Goal: Task Accomplishment & Management: Complete application form

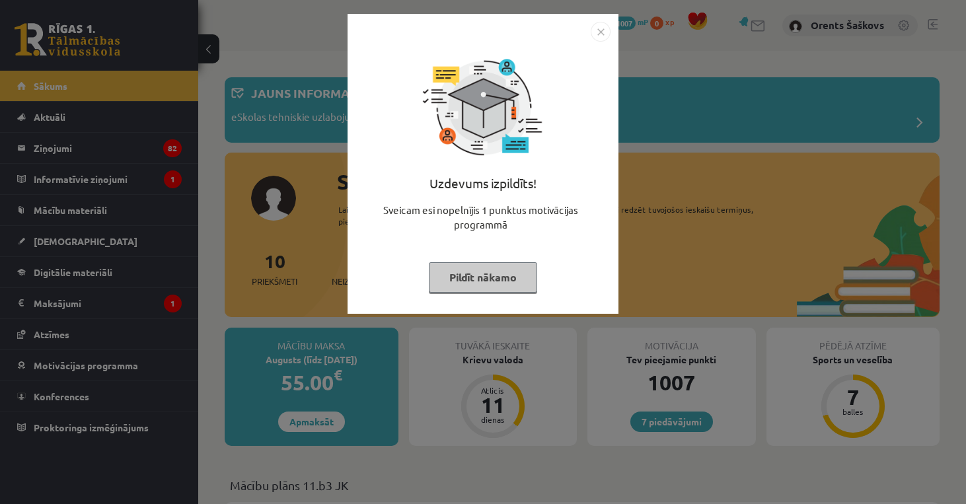
click at [598, 39] on img "Close" at bounding box center [601, 32] width 20 height 20
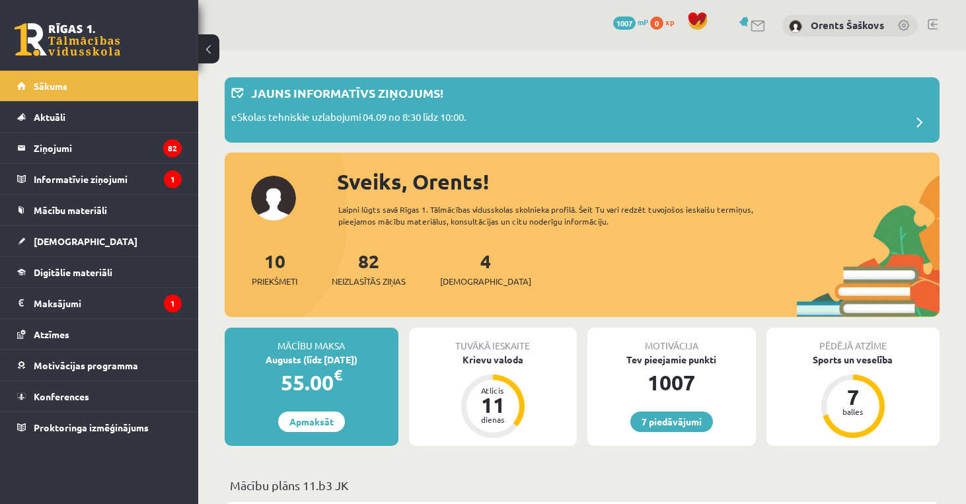
click at [953, 42] on div "7 Dāvanas 1007 mP 0 xp Orents Šaškovs" at bounding box center [582, 25] width 768 height 51
click at [927, 42] on div "7 Dāvanas 1007 mP 0 xp Orents Šaškovs" at bounding box center [582, 25] width 768 height 51
click at [462, 271] on div "4 Ieskaites" at bounding box center [485, 267] width 91 height 41
click at [460, 279] on span "[DEMOGRAPHIC_DATA]" at bounding box center [485, 281] width 91 height 13
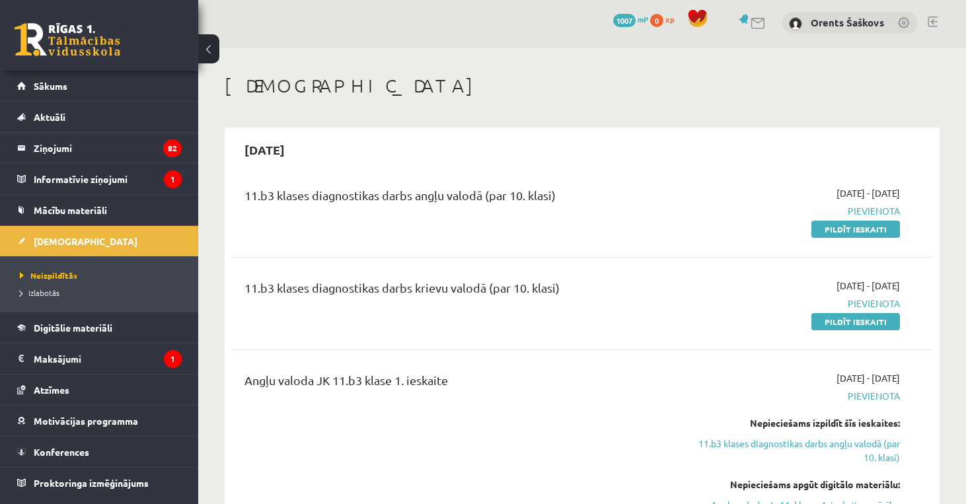
scroll to position [-1, 0]
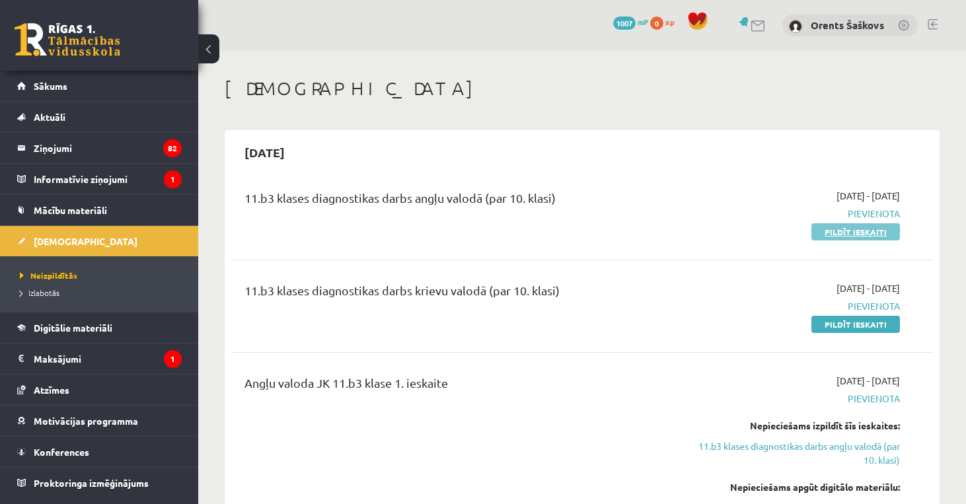
click at [873, 233] on link "Pildīt ieskaiti" at bounding box center [855, 231] width 89 height 17
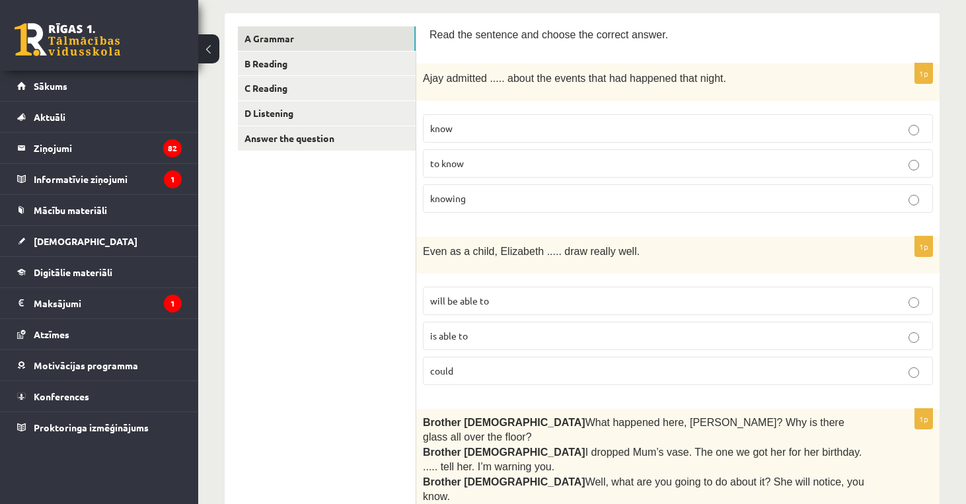
scroll to position [213, 0]
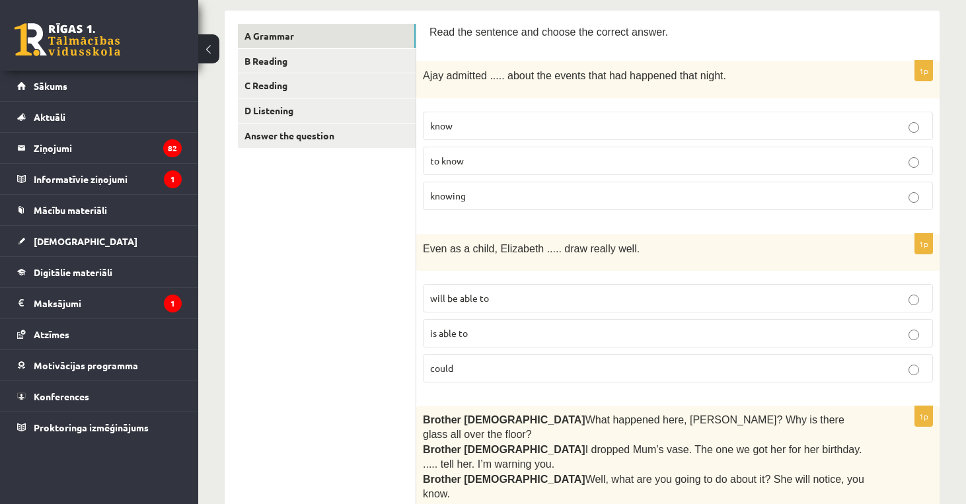
click at [506, 363] on p "could" at bounding box center [677, 368] width 495 height 14
click at [604, 164] on p "to know" at bounding box center [677, 161] width 495 height 14
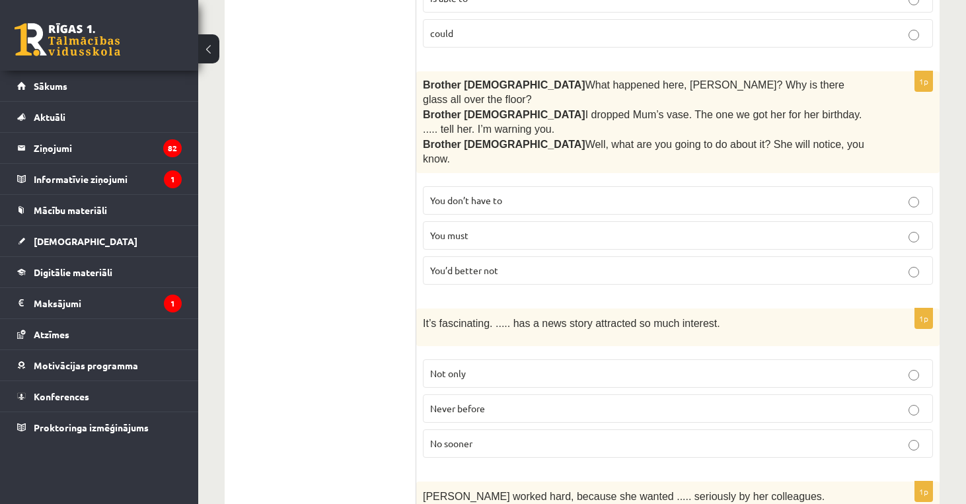
scroll to position [559, 0]
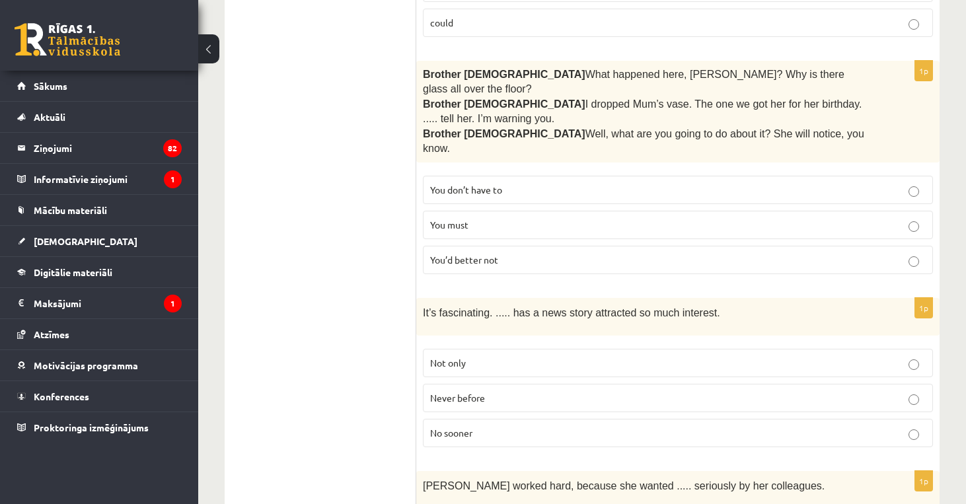
click at [487, 218] on p "You must" at bounding box center [677, 225] width 495 height 14
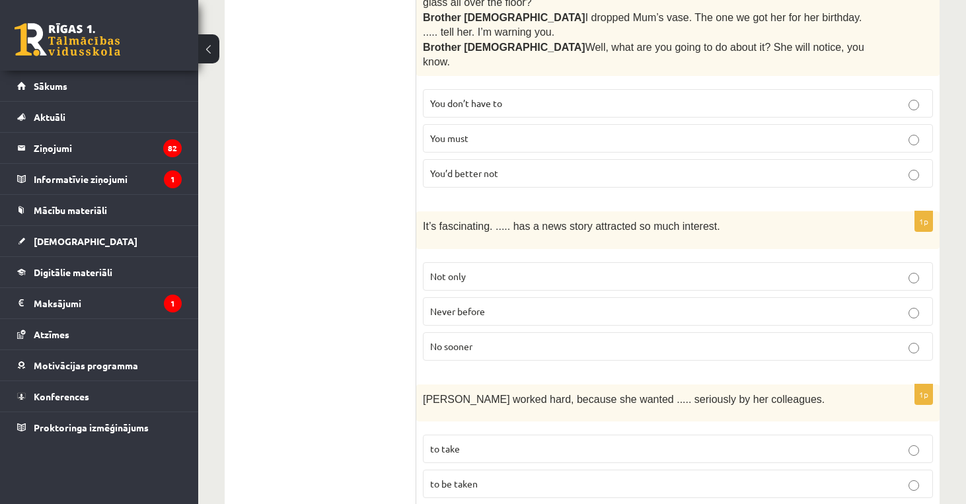
scroll to position [644, 0]
click at [579, 306] on p "Never before" at bounding box center [677, 313] width 495 height 14
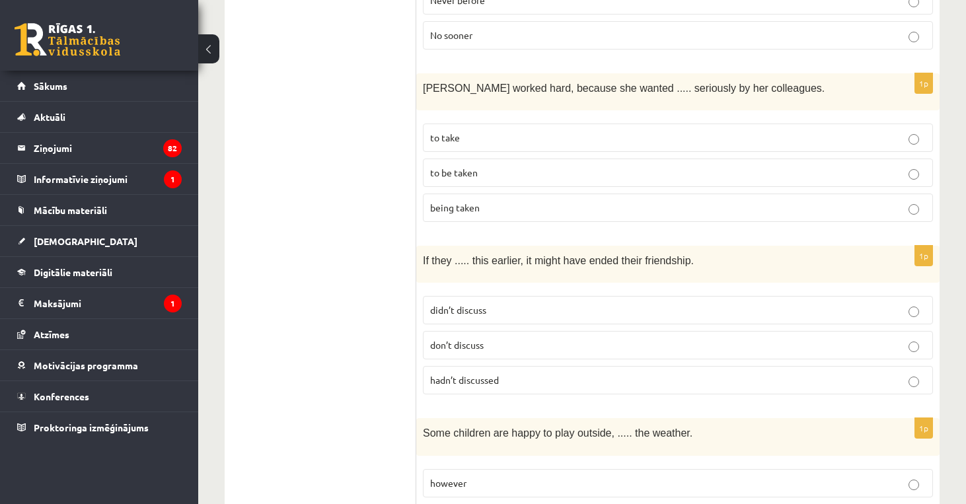
scroll to position [960, 0]
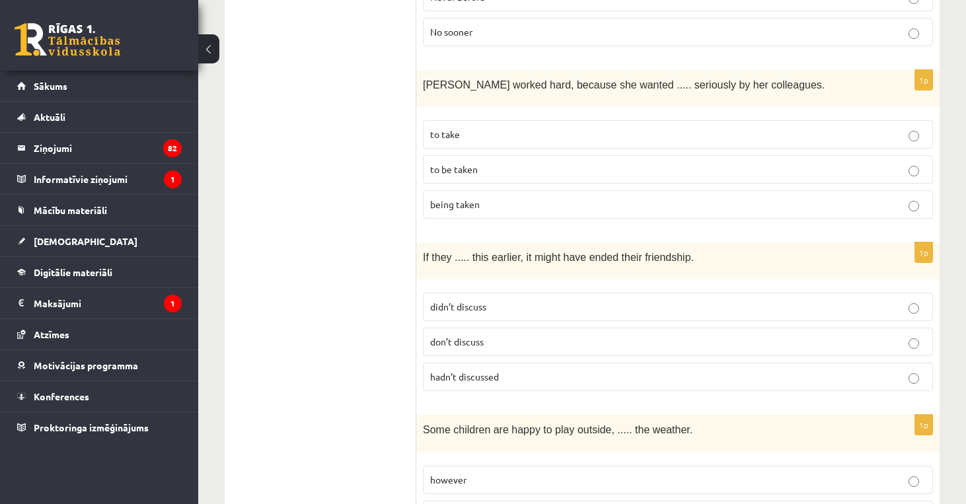
click at [563, 162] on p "to be taken" at bounding box center [677, 169] width 495 height 14
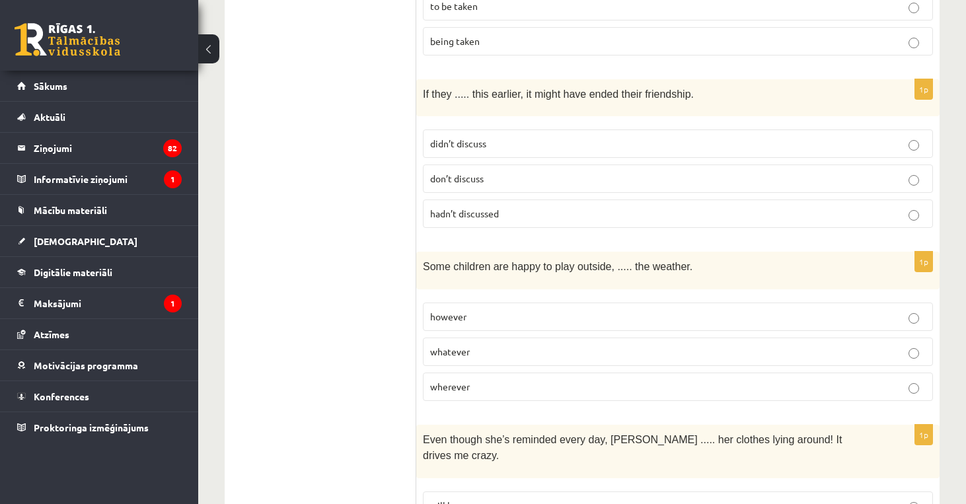
scroll to position [1119, 0]
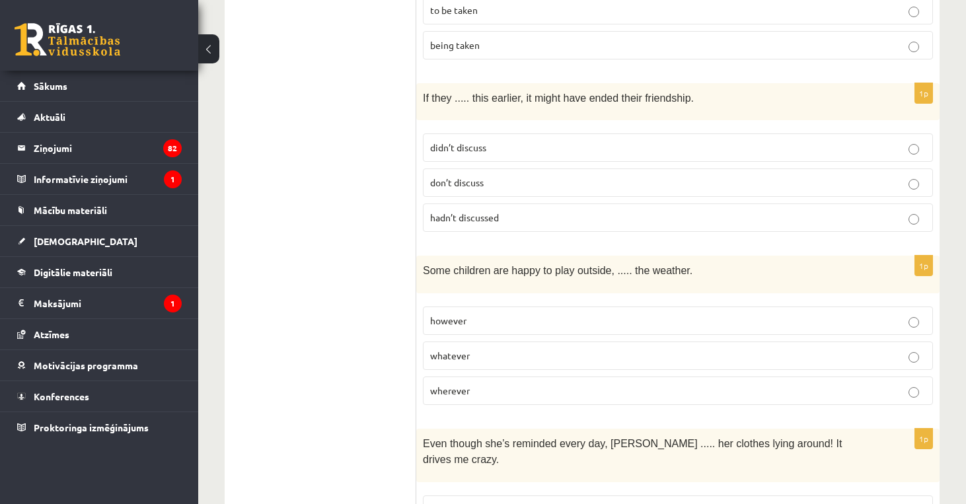
click at [495, 127] on fieldset "didn’t discuss don’t discuss hadn’t discussed" at bounding box center [678, 181] width 510 height 109
click at [494, 141] on p "didn’t discuss" at bounding box center [677, 148] width 495 height 14
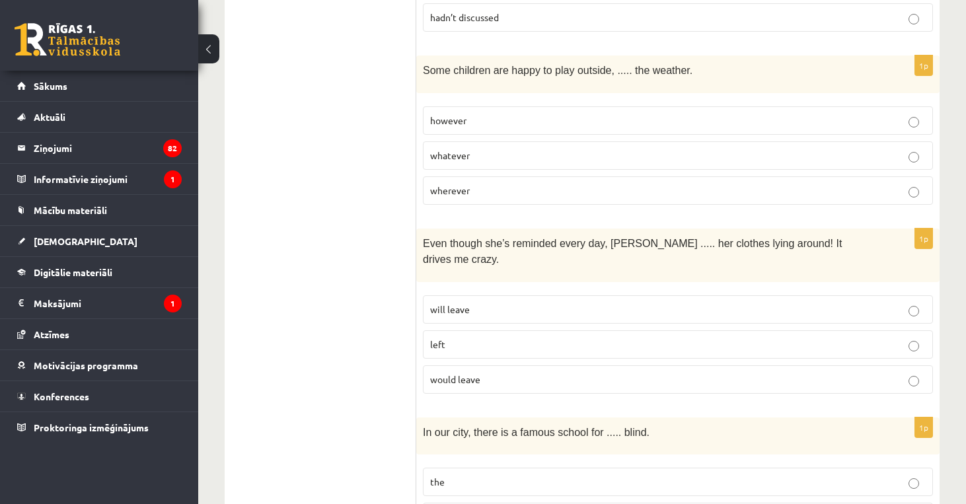
scroll to position [1330, 0]
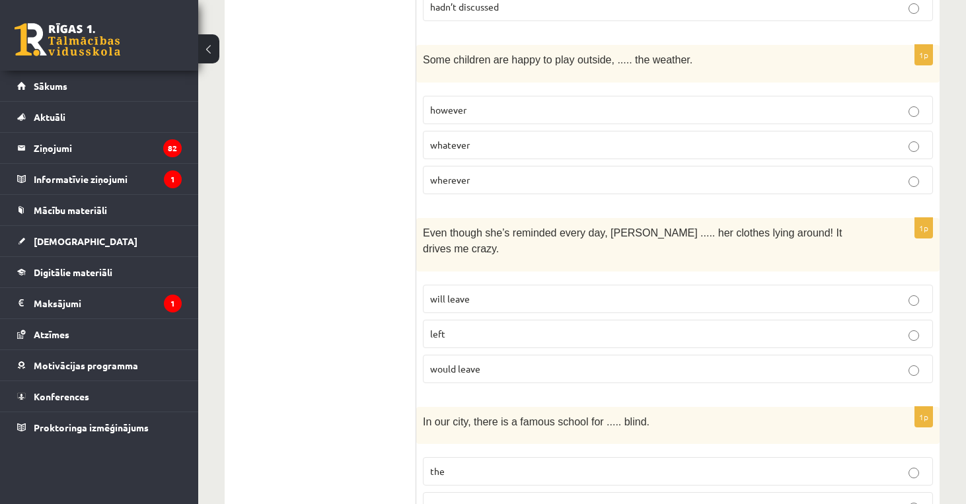
click at [457, 139] on span "whatever" at bounding box center [450, 145] width 40 height 12
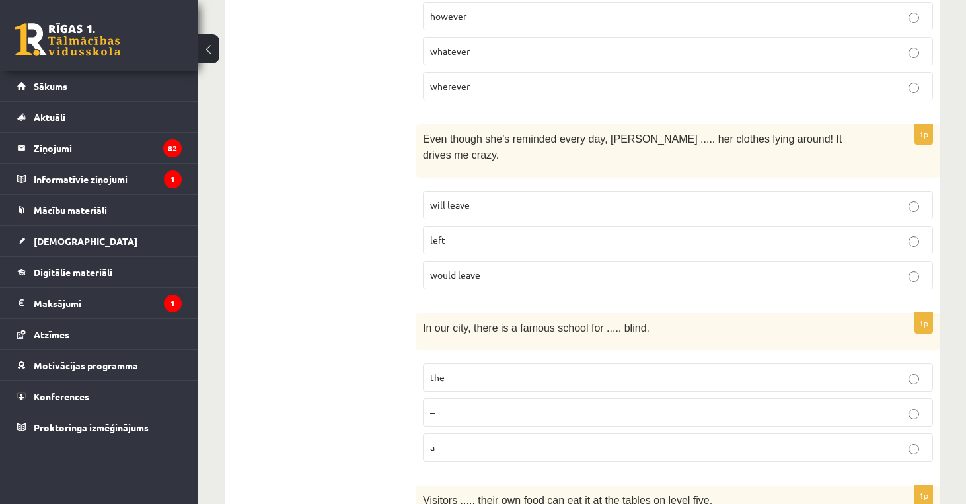
scroll to position [1448, 0]
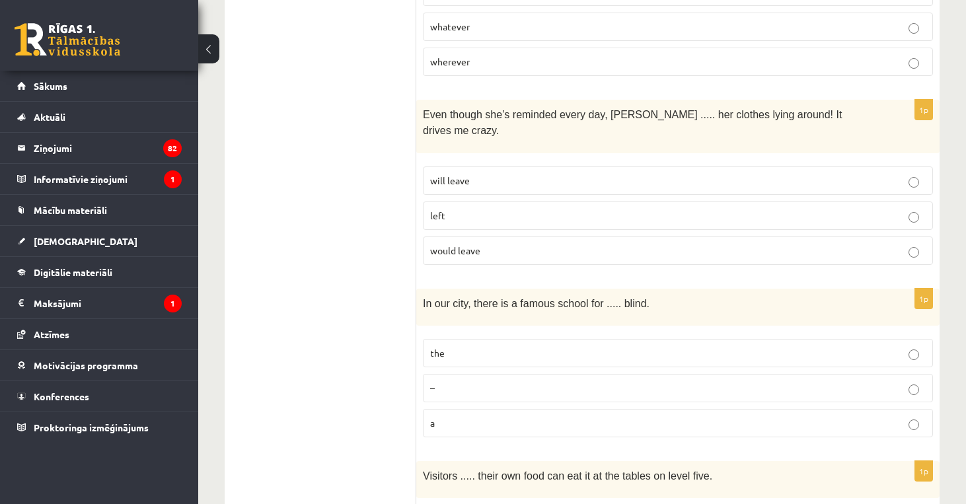
click at [484, 244] on p "would leave" at bounding box center [677, 251] width 495 height 14
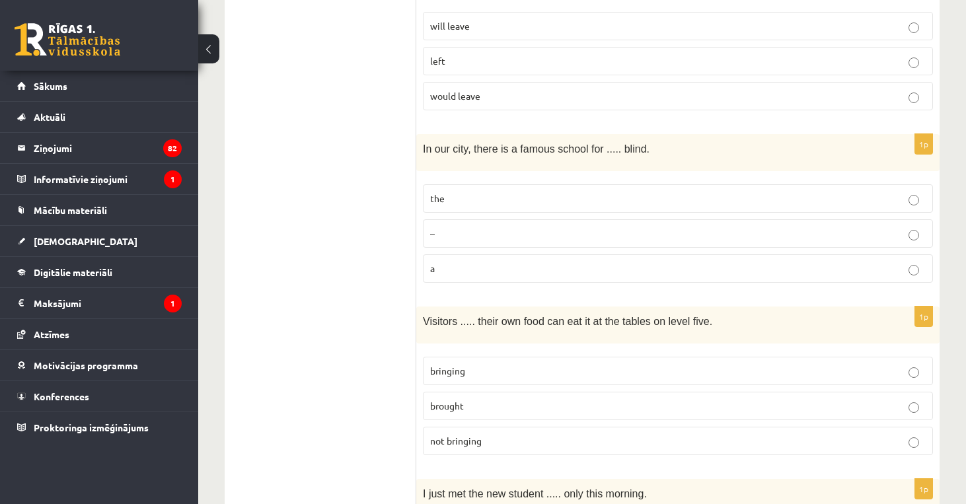
scroll to position [1602, 0]
click at [538, 192] on p "the" at bounding box center [677, 199] width 495 height 14
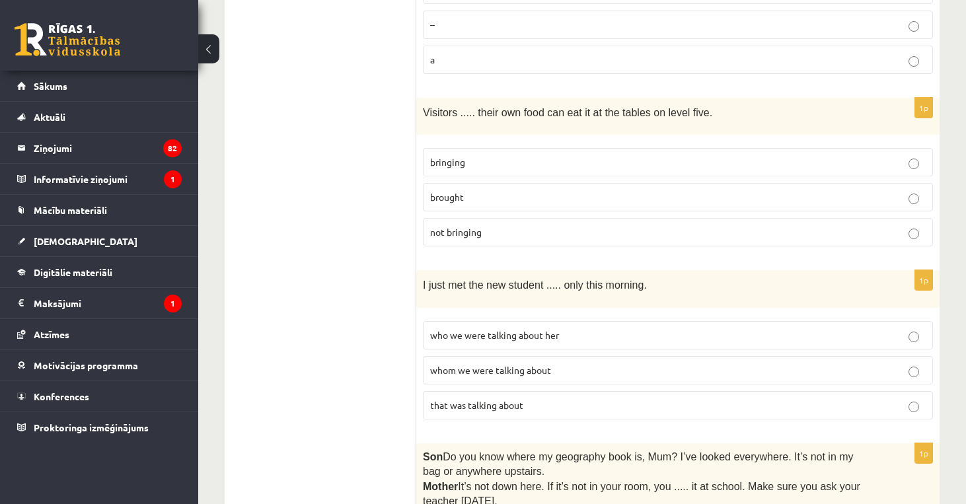
scroll to position [1813, 0]
click at [472, 181] on label "brought" at bounding box center [678, 195] width 510 height 28
click at [535, 153] on p "bringing" at bounding box center [677, 160] width 495 height 14
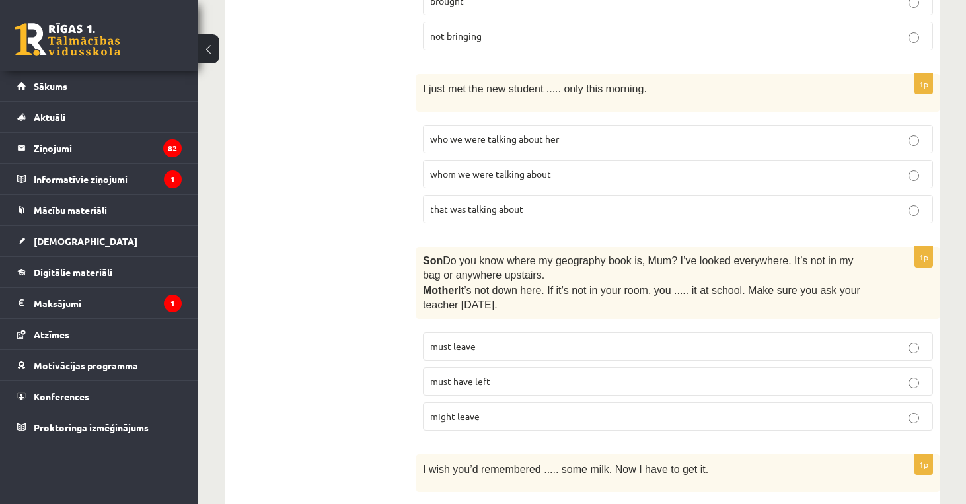
scroll to position [2008, 0]
click at [544, 167] on span "whom we were talking about" at bounding box center [490, 173] width 121 height 12
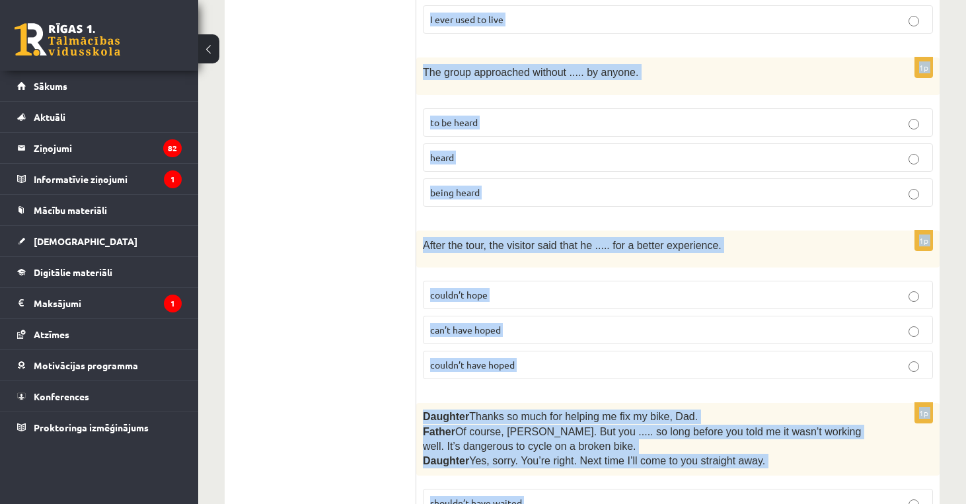
scroll to position [3336, 0]
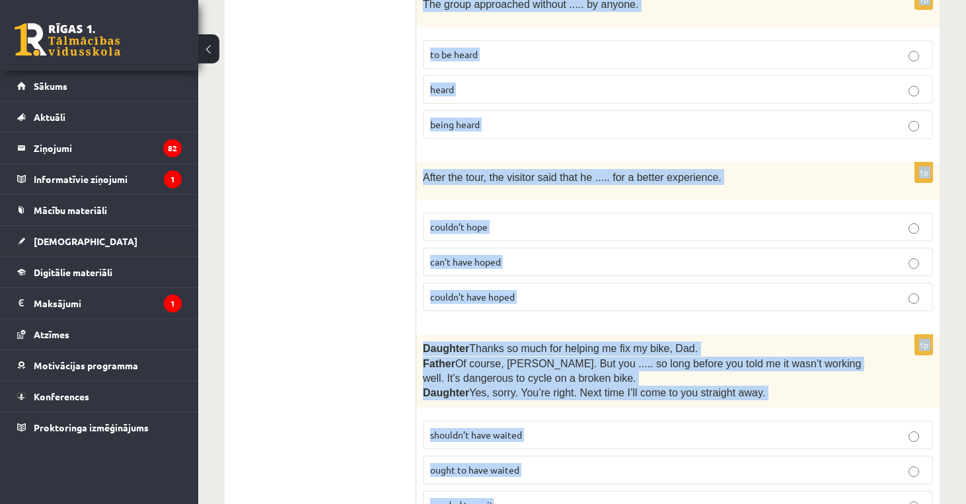
drag, startPoint x: 424, startPoint y: 260, endPoint x: 583, endPoint y: 530, distance: 313.6
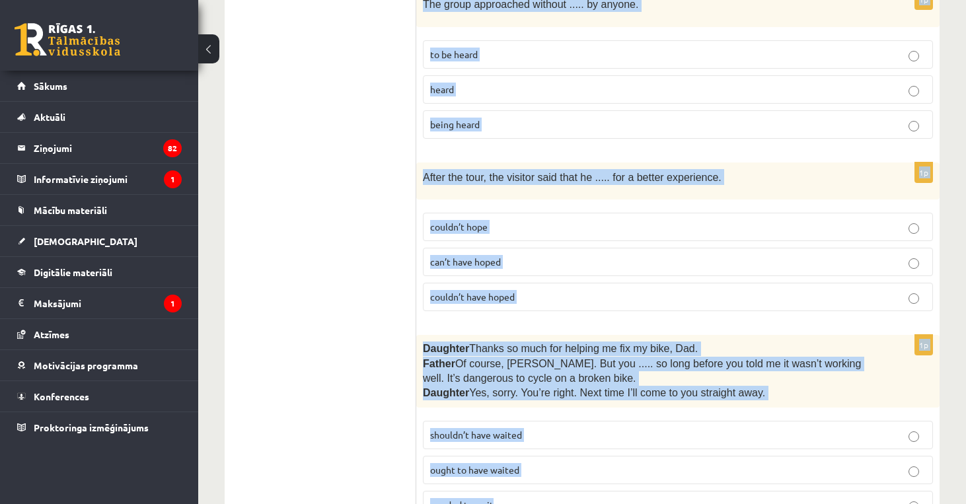
drag, startPoint x: 423, startPoint y: 21, endPoint x: 657, endPoint y: 454, distance: 492.4
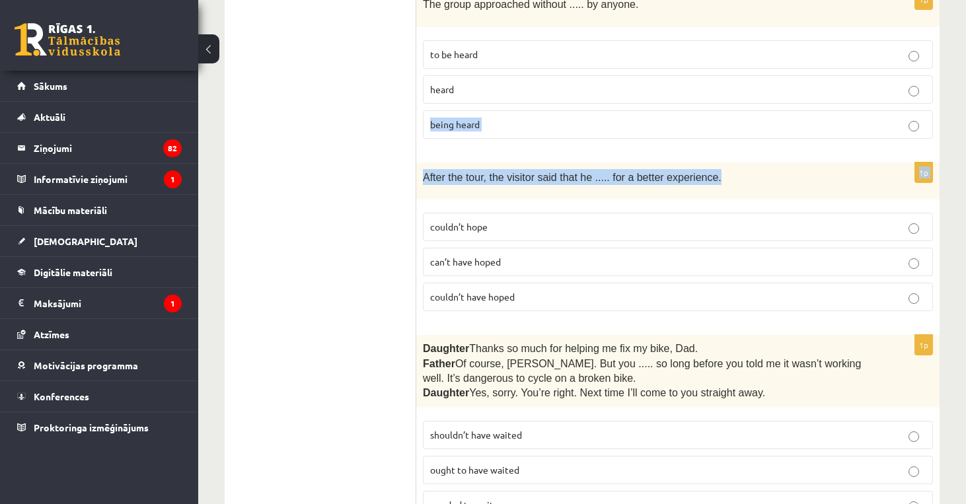
drag, startPoint x: 535, startPoint y: 133, endPoint x: 433, endPoint y: 65, distance: 122.6
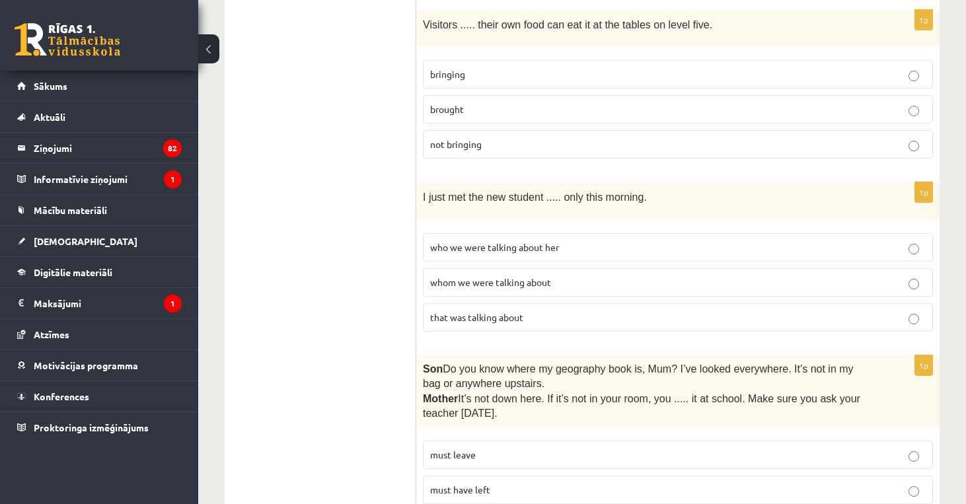
scroll to position [1897, 0]
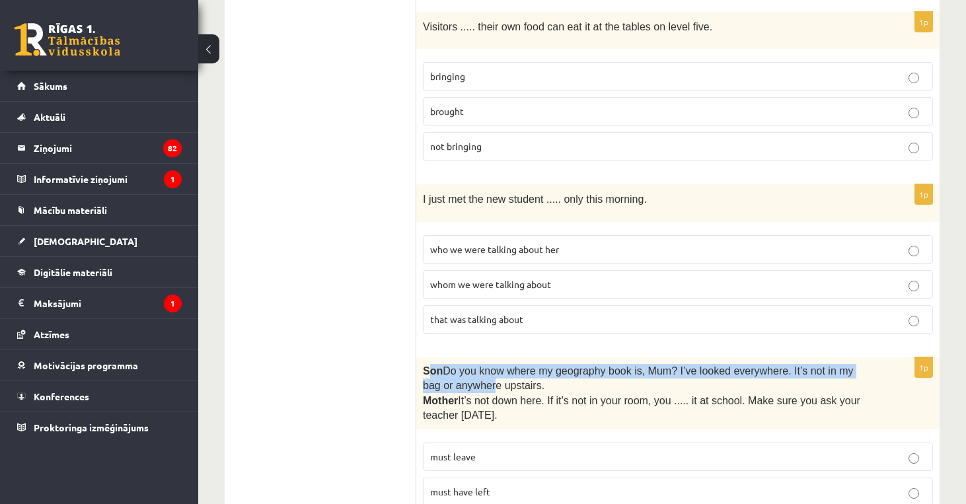
drag, startPoint x: 427, startPoint y: 311, endPoint x: 489, endPoint y: 328, distance: 64.4
click at [489, 366] on span "Son  Do you know where my geography book is, Mum? I’ve looked everywhere. It’s …" at bounding box center [638, 378] width 431 height 25
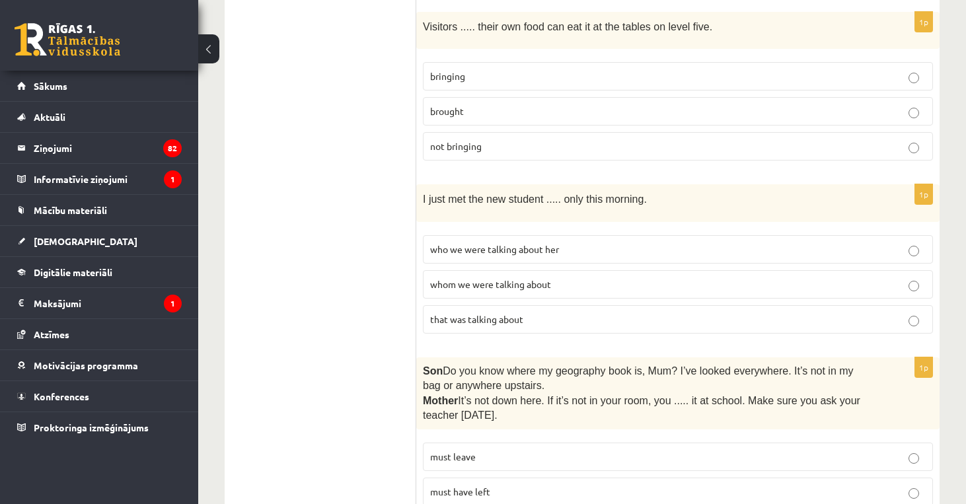
click at [380, 312] on ul "A Grammar B Reading C Reading D Listening Answer the question" at bounding box center [327, 154] width 178 height 3628
drag, startPoint x: 415, startPoint y: 312, endPoint x: 475, endPoint y: 325, distance: 60.9
click at [475, 325] on div "**********" at bounding box center [582, 154] width 715 height 3655
click at [423, 365] on span "Son" at bounding box center [433, 370] width 20 height 11
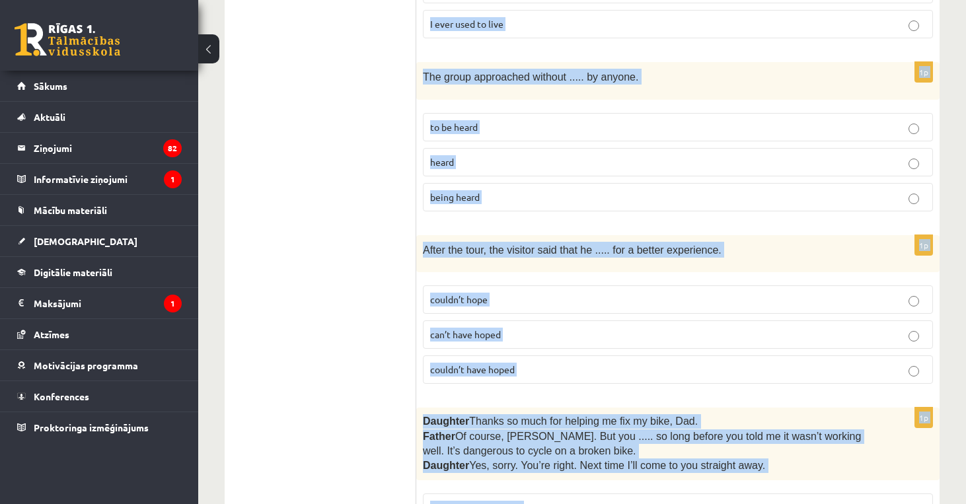
scroll to position [3336, 0]
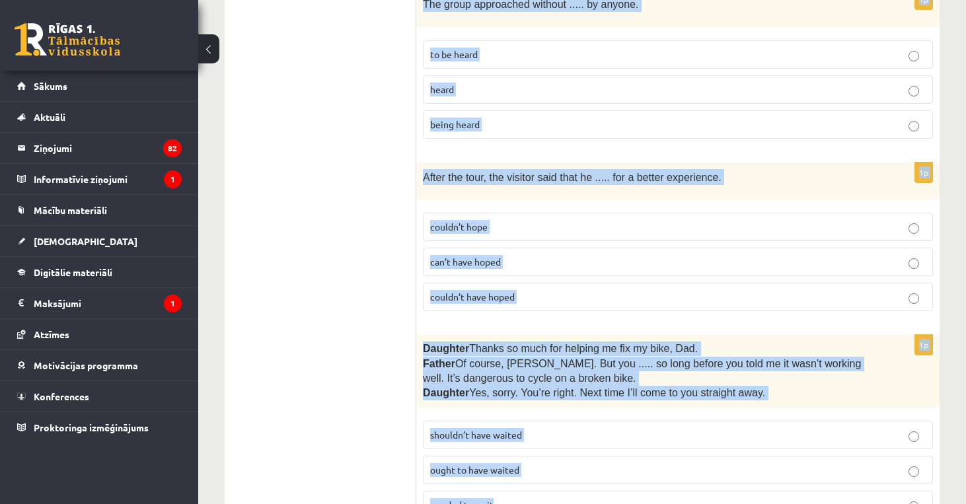
drag, startPoint x: 423, startPoint y: 315, endPoint x: 515, endPoint y: 539, distance: 242.0
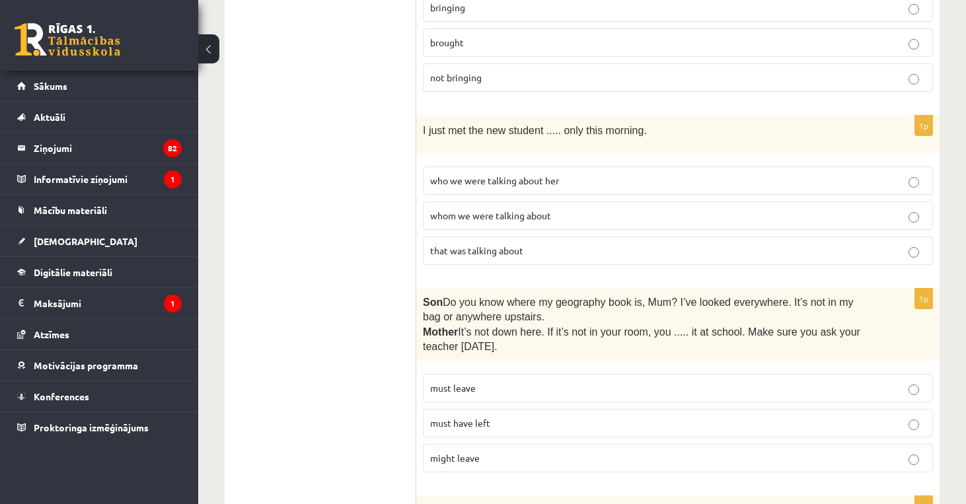
scroll to position [1965, 0]
drag, startPoint x: 427, startPoint y: 248, endPoint x: 526, endPoint y: 282, distance: 105.5
click at [526, 289] on div "Son  Do you know where my geography book is, Mum? I’ve looked everywhere. It’s …" at bounding box center [677, 325] width 523 height 73
click at [384, 245] on ul "A Grammar B Reading C Reading D Listening Answer the question" at bounding box center [327, 86] width 178 height 3628
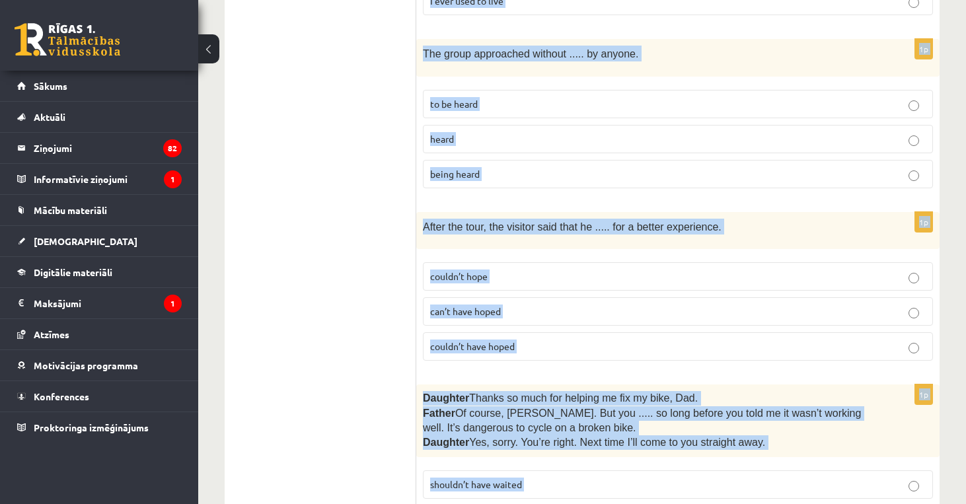
scroll to position [3336, 0]
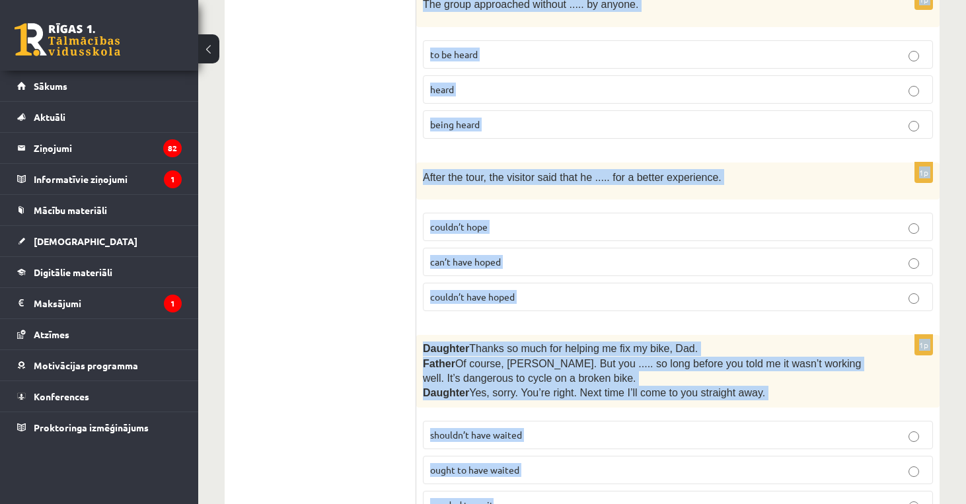
drag, startPoint x: 433, startPoint y: 243, endPoint x: 610, endPoint y: 528, distance: 335.8
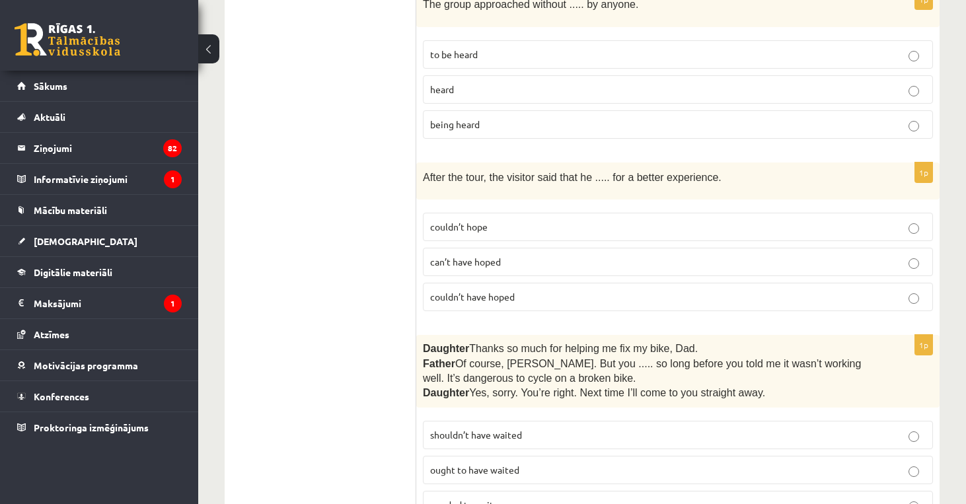
drag, startPoint x: 509, startPoint y: 498, endPoint x: 546, endPoint y: 384, distance: 120.1
click at [546, 414] on fieldset "shouldn’t have waited ought to have waited needed to wait" at bounding box center [678, 468] width 510 height 109
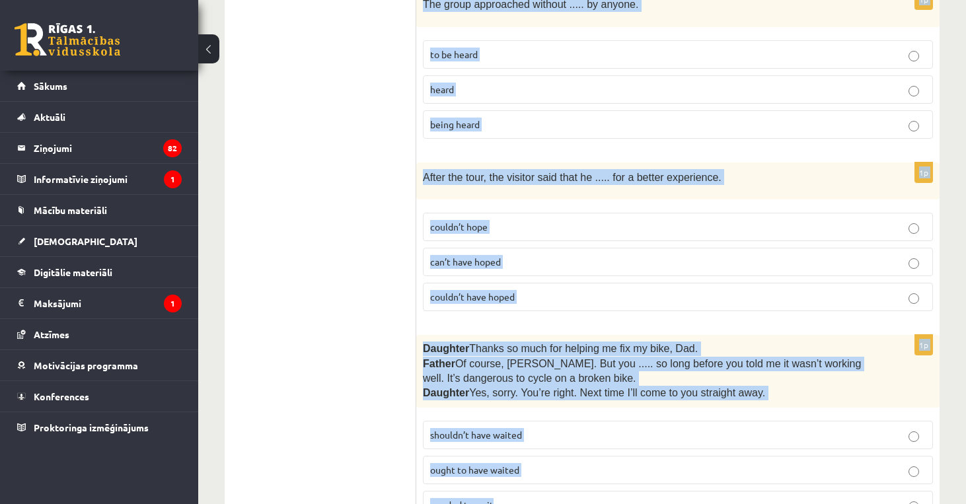
drag, startPoint x: 426, startPoint y: 244, endPoint x: 757, endPoint y: 441, distance: 384.7
click at [757, 498] on p "needed to wait" at bounding box center [677, 505] width 495 height 14
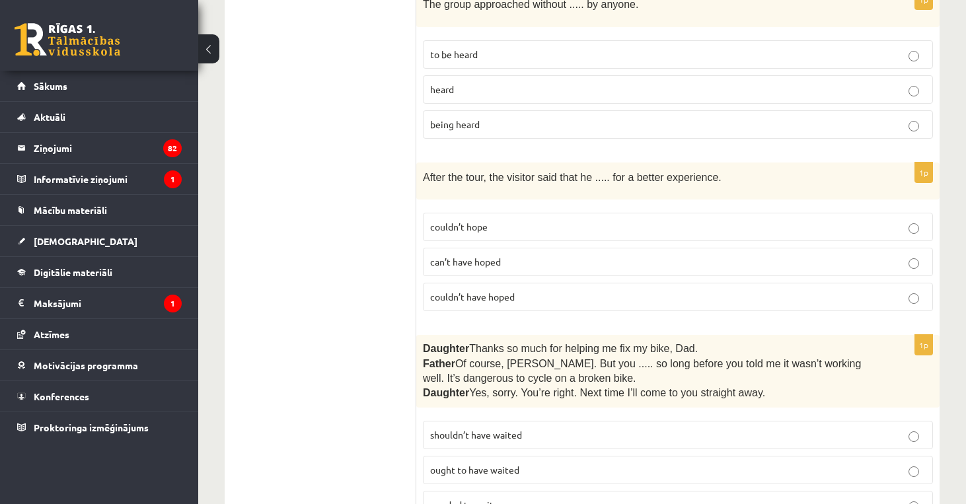
click at [757, 498] on p "needed to wait" at bounding box center [677, 505] width 495 height 14
click at [454, 491] on label "needed to wait" at bounding box center [678, 505] width 510 height 28
drag, startPoint x: 435, startPoint y: 444, endPoint x: 487, endPoint y: 444, distance: 52.2
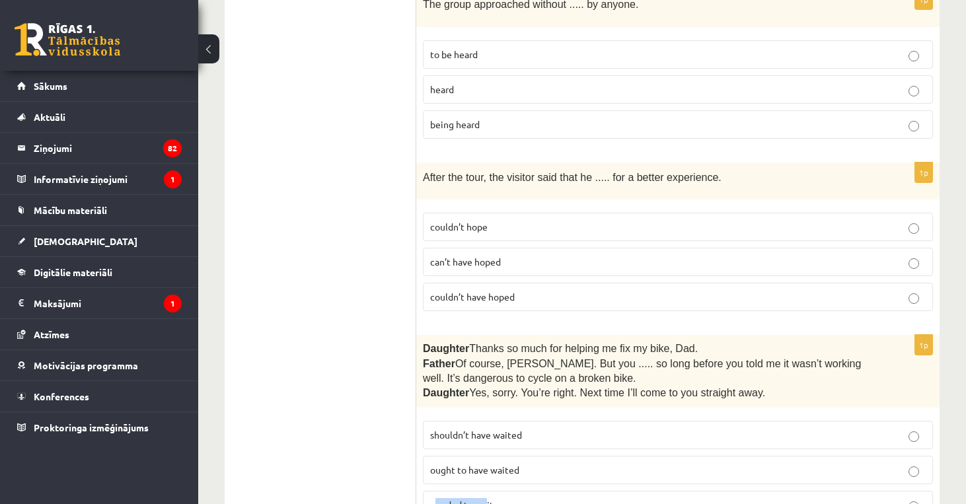
click at [487, 499] on span "needed to wait" at bounding box center [461, 505] width 63 height 12
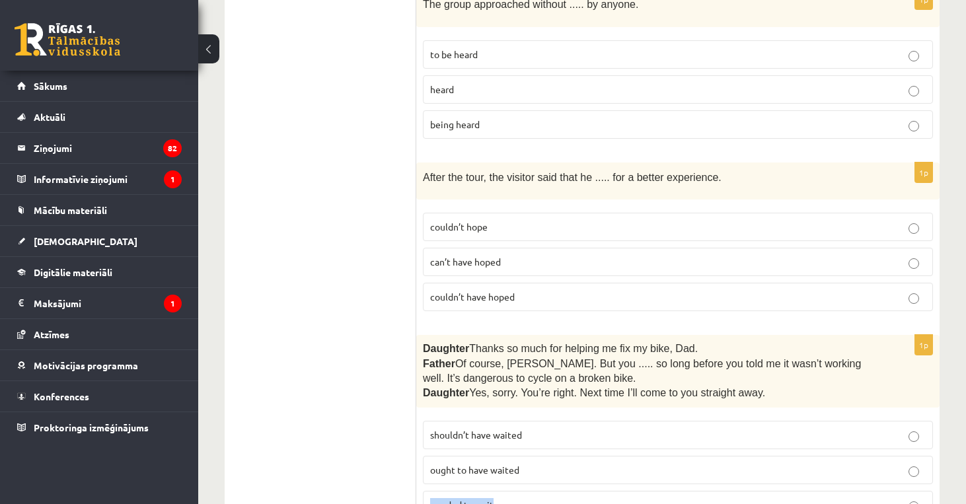
click at [487, 499] on span "needed to wait" at bounding box center [461, 505] width 63 height 12
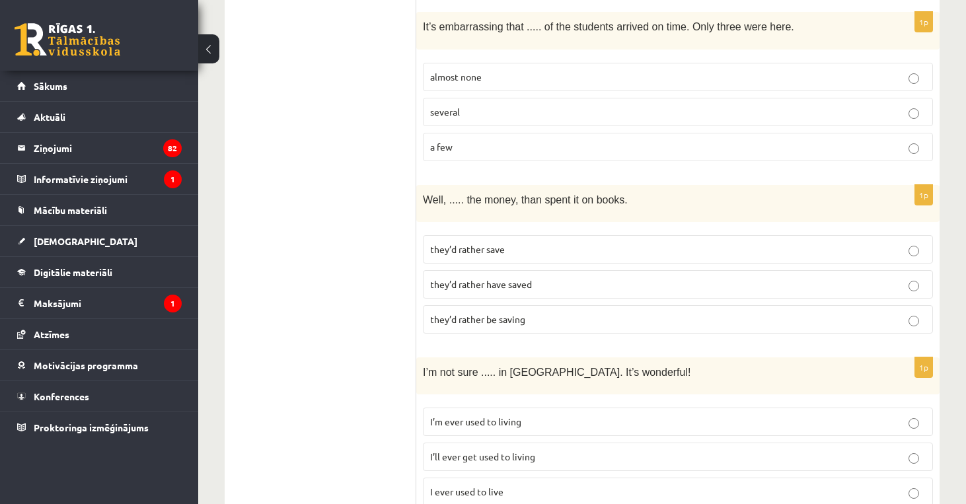
scroll to position [2793, 0]
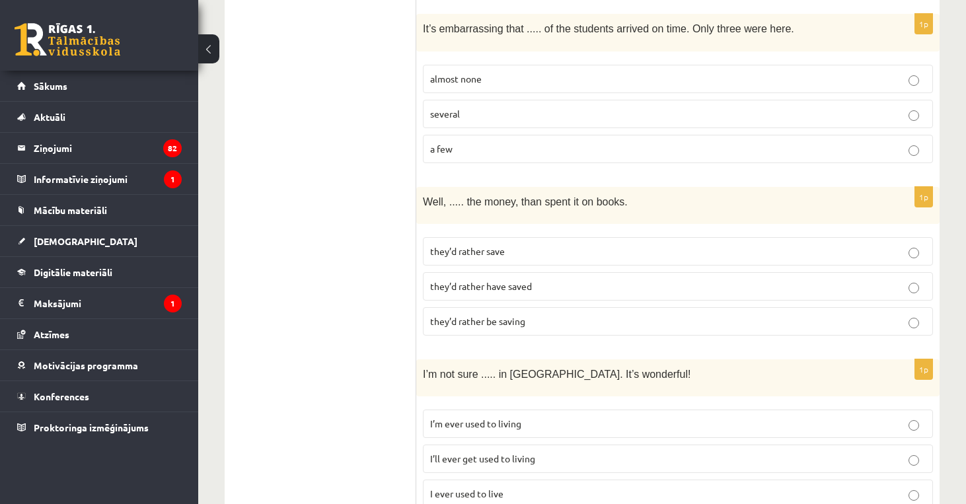
click at [423, 272] on label "they’d rather have saved" at bounding box center [678, 286] width 510 height 28
drag, startPoint x: 423, startPoint y: 230, endPoint x: 487, endPoint y: 223, distance: 65.1
click at [487, 272] on label "they’d rather have saved" at bounding box center [678, 286] width 510 height 28
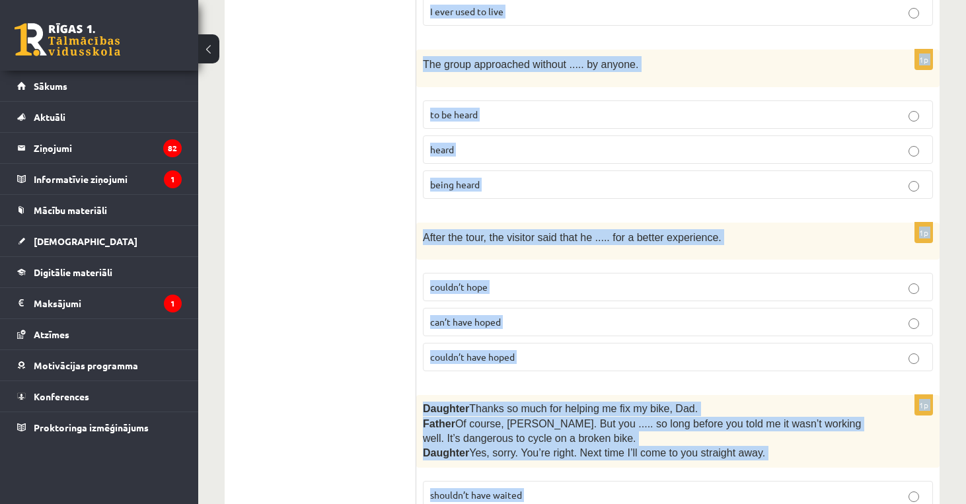
scroll to position [3336, 0]
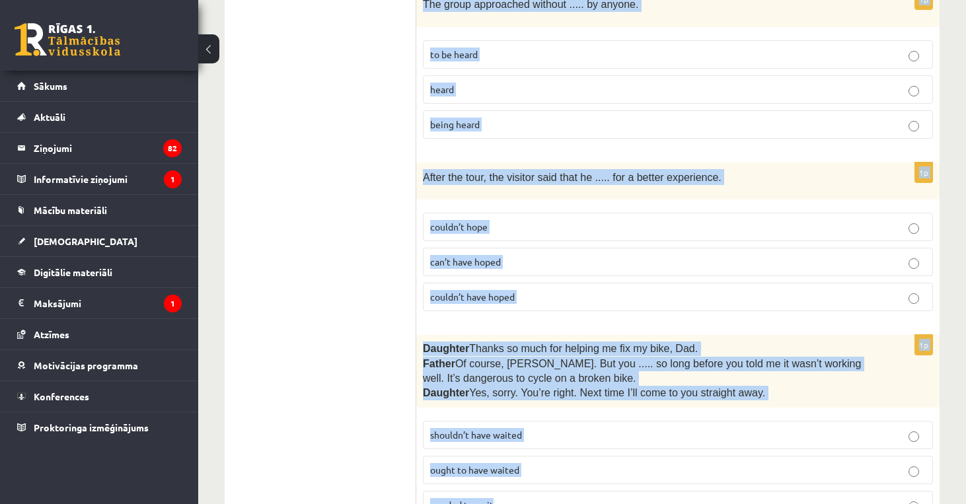
drag, startPoint x: 425, startPoint y: 140, endPoint x: 589, endPoint y: 553, distance: 443.9
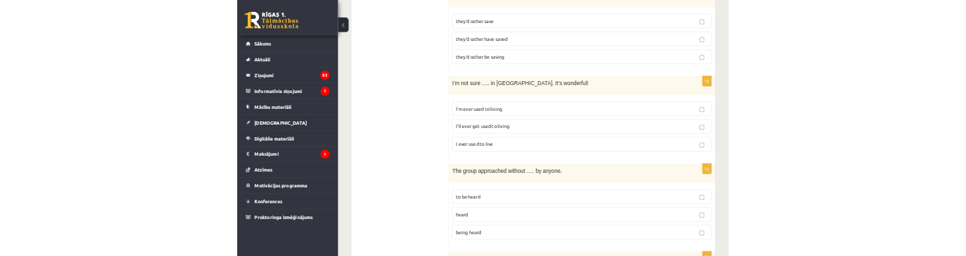
scroll to position [3019, 0]
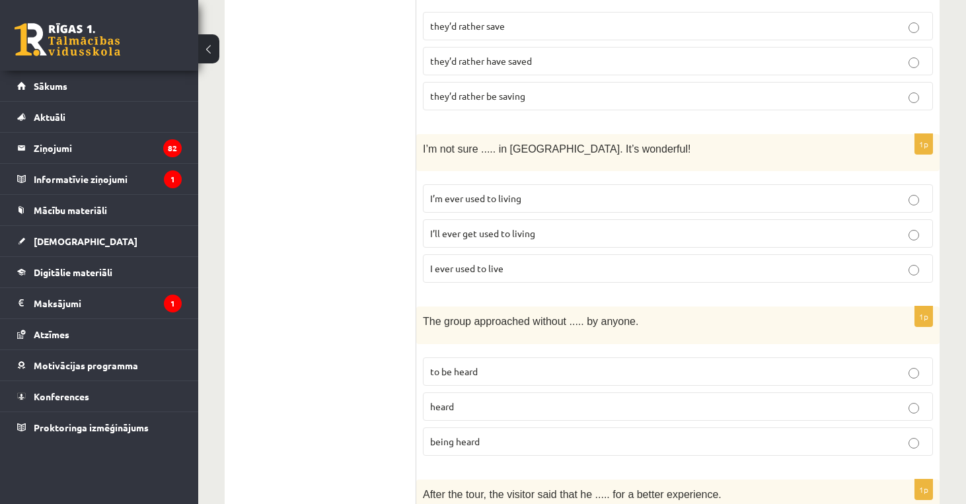
click at [516, 15] on fieldset "they’d rather save they’d rather have saved they’d rather be saving" at bounding box center [678, 59] width 510 height 109
drag, startPoint x: 351, startPoint y: 163, endPoint x: 387, endPoint y: 165, distance: 36.4
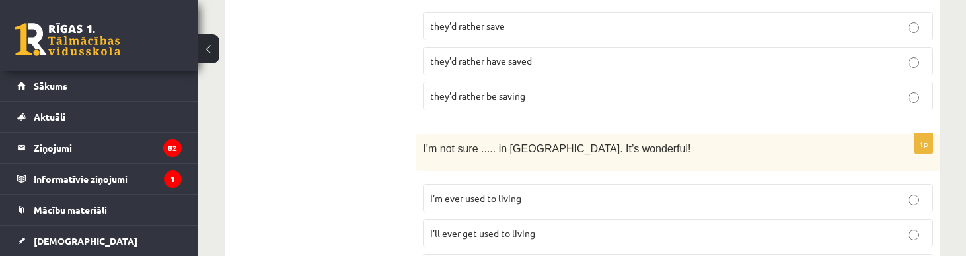
click at [515, 192] on span "I’m ever used to living" at bounding box center [475, 198] width 91 height 12
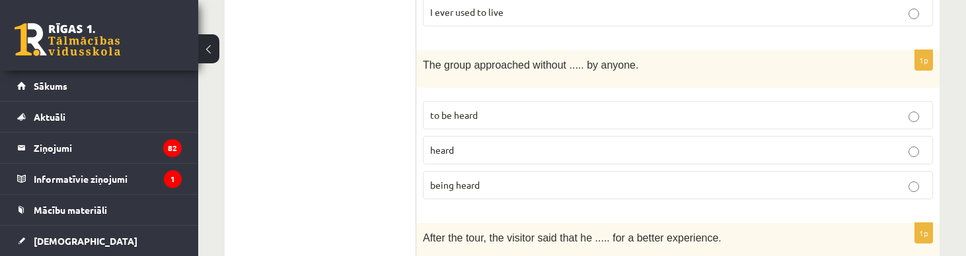
scroll to position [3280, 0]
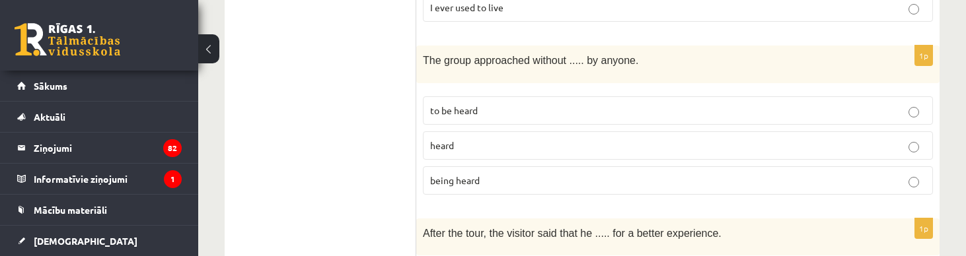
click at [501, 174] on p "being heard" at bounding box center [677, 181] width 495 height 14
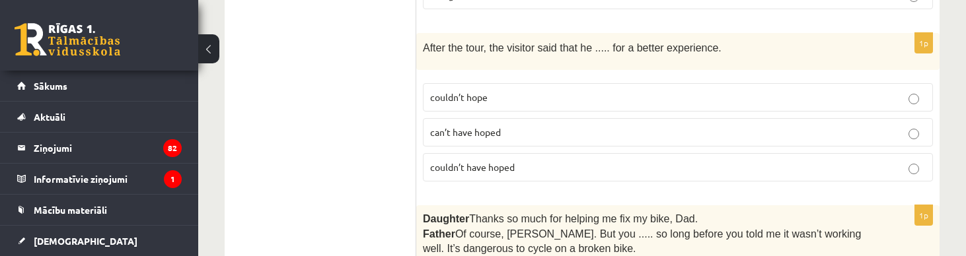
scroll to position [3462, 0]
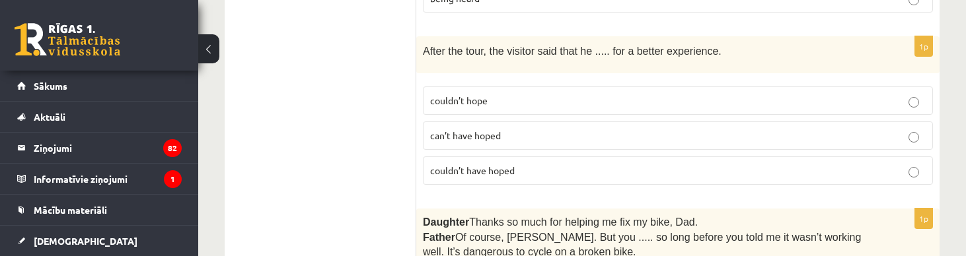
click at [491, 164] on span "couldn’t have hoped" at bounding box center [472, 170] width 85 height 12
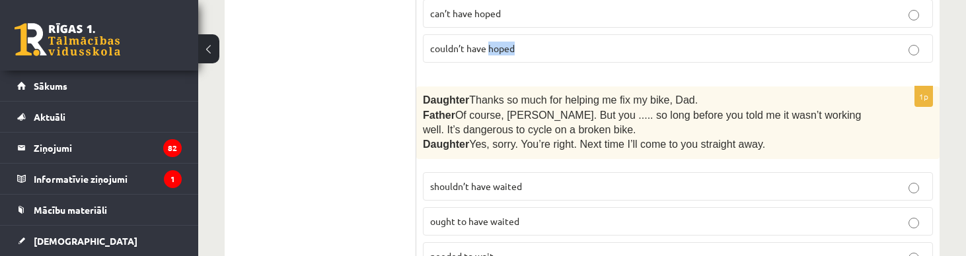
scroll to position [3583, 0]
click at [538, 180] on p "shouldn’t have waited" at bounding box center [677, 187] width 495 height 14
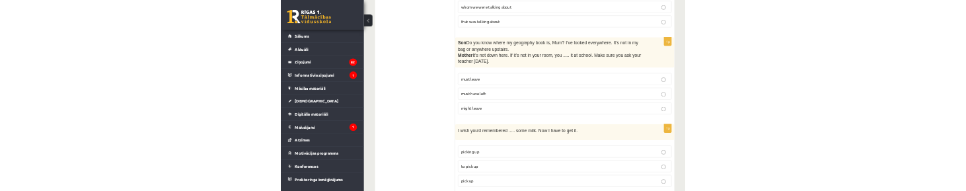
scroll to position [2175, 0]
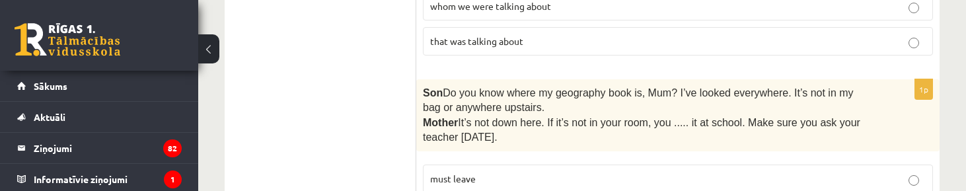
click at [484, 172] on p "must leave" at bounding box center [677, 179] width 495 height 14
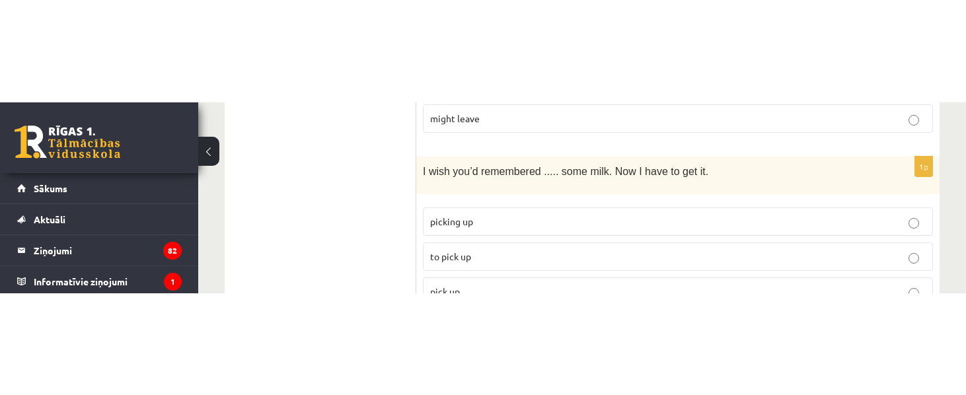
scroll to position [2395, 0]
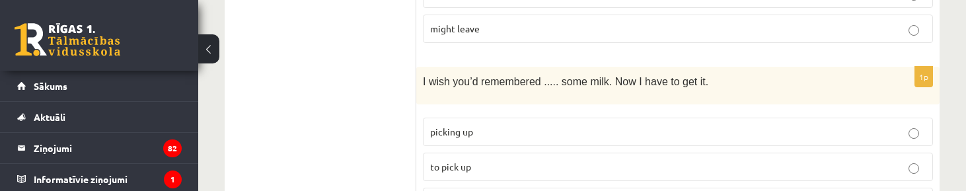
click at [556, 160] on p "to pick up" at bounding box center [677, 167] width 495 height 14
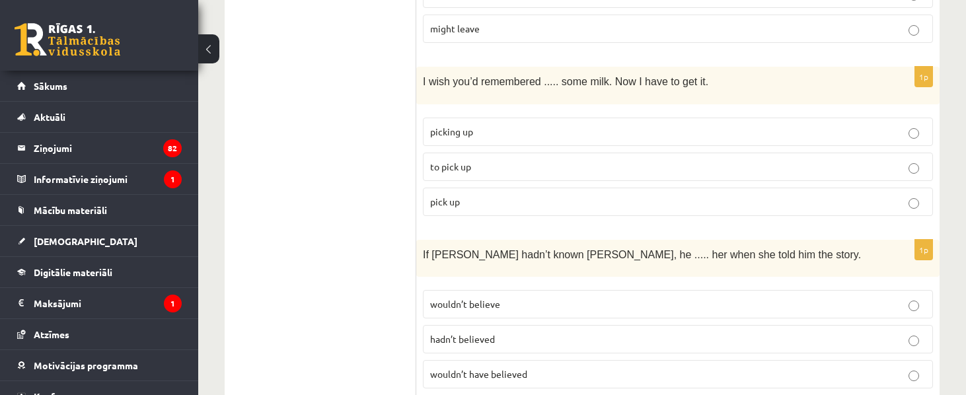
click at [566, 297] on p "wouldn’t believe" at bounding box center [677, 304] width 495 height 14
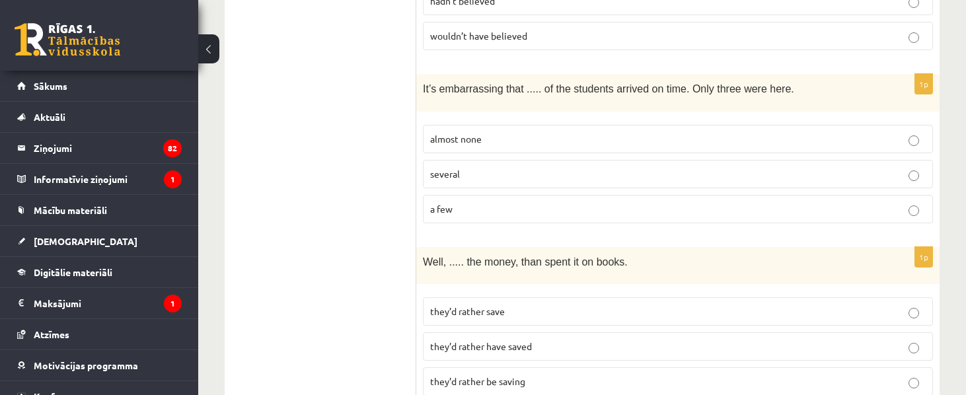
scroll to position [2735, 0]
click at [627, 193] on label "a few" at bounding box center [678, 207] width 510 height 28
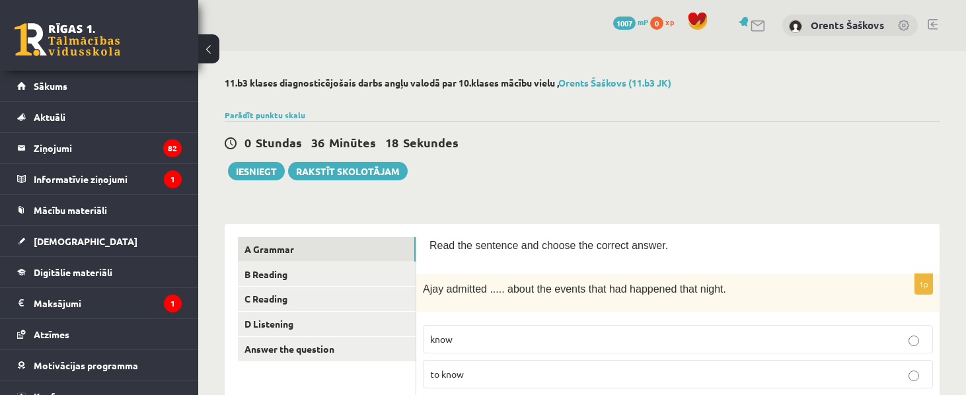
scroll to position [0, 0]
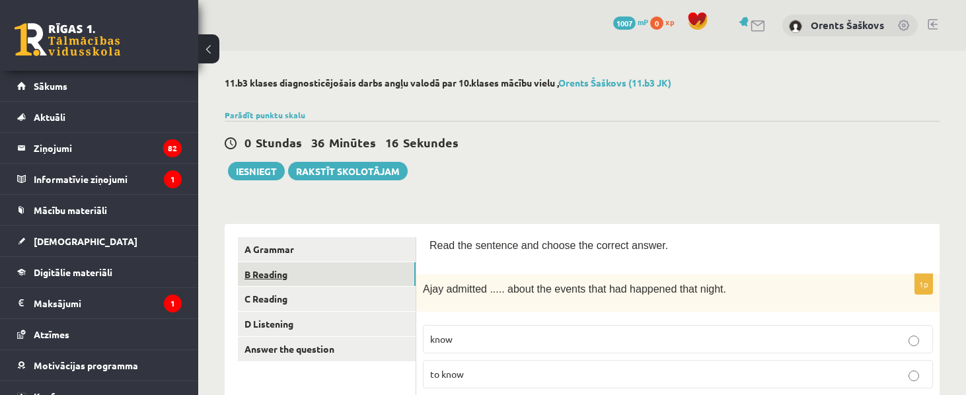
click at [328, 274] on link "B Reading" at bounding box center [327, 274] width 178 height 24
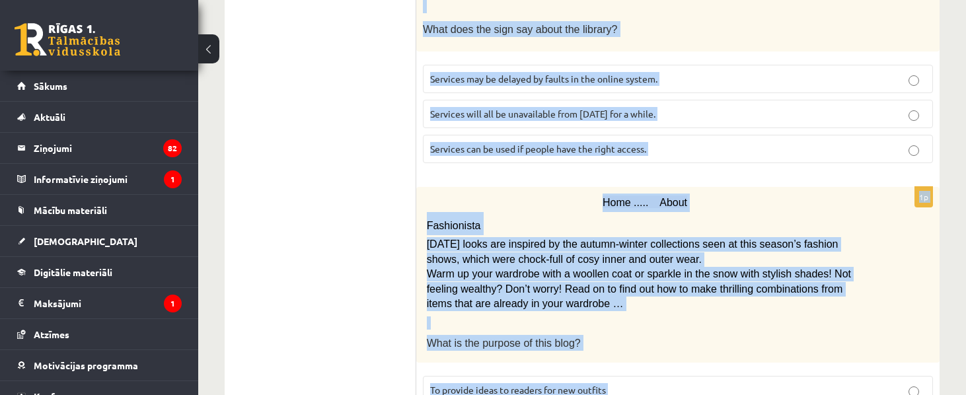
scroll to position [1687, 0]
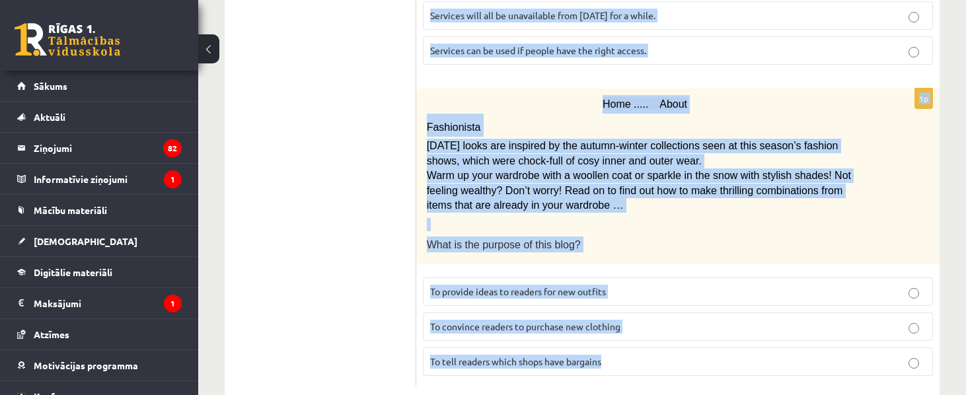
drag, startPoint x: 424, startPoint y: 215, endPoint x: 705, endPoint y: 433, distance: 355.8
click at [417, 206] on div "Home ..... About Fashionista Today’s looks are inspired by the autumn-winter co…" at bounding box center [677, 177] width 523 height 176
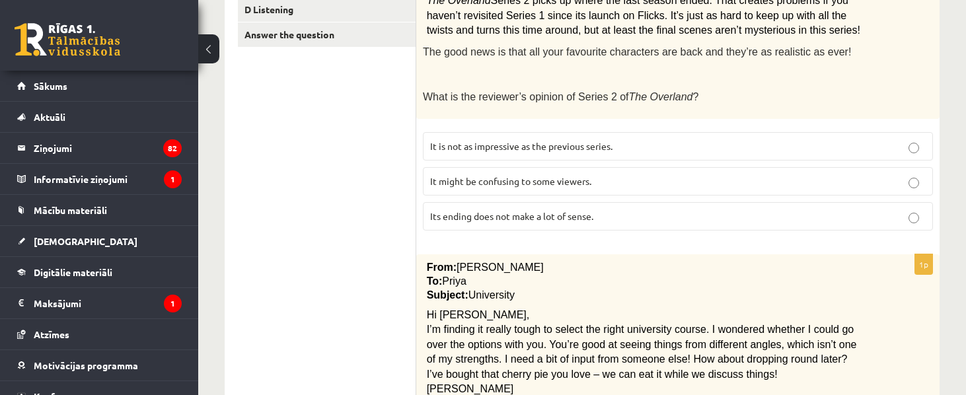
scroll to position [326, 0]
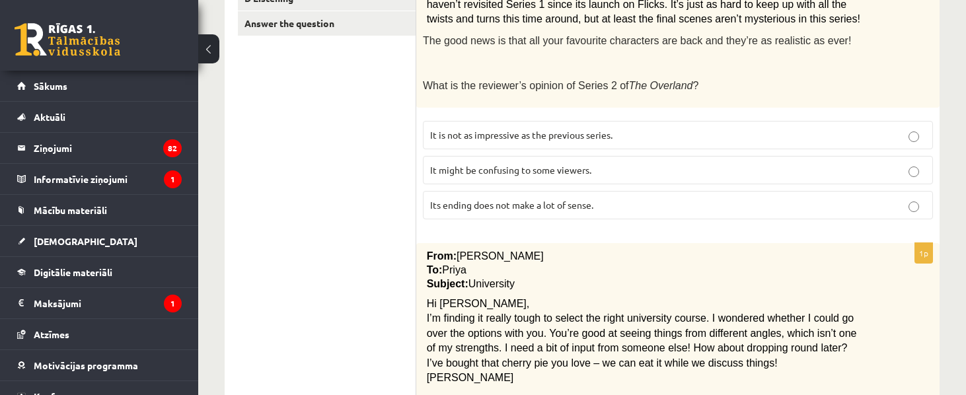
click at [509, 164] on span "It might be confusing to some viewers." at bounding box center [510, 170] width 161 height 12
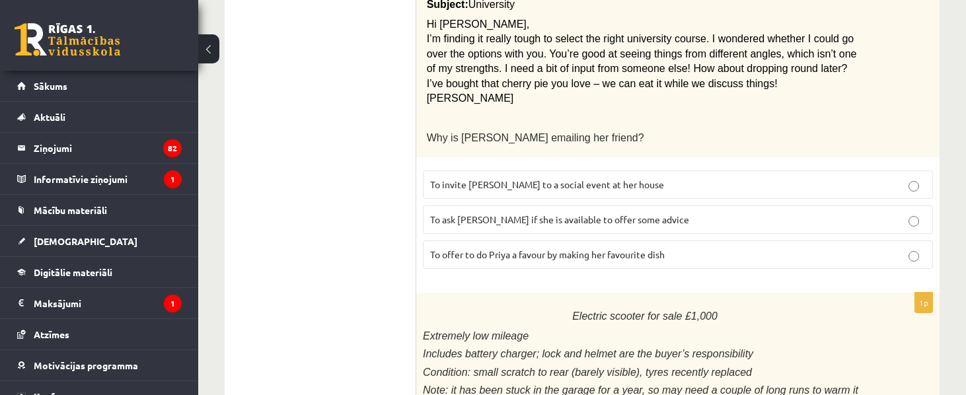
scroll to position [606, 0]
click at [598, 212] on p "To ask Priya if she is available to offer some advice" at bounding box center [677, 219] width 495 height 14
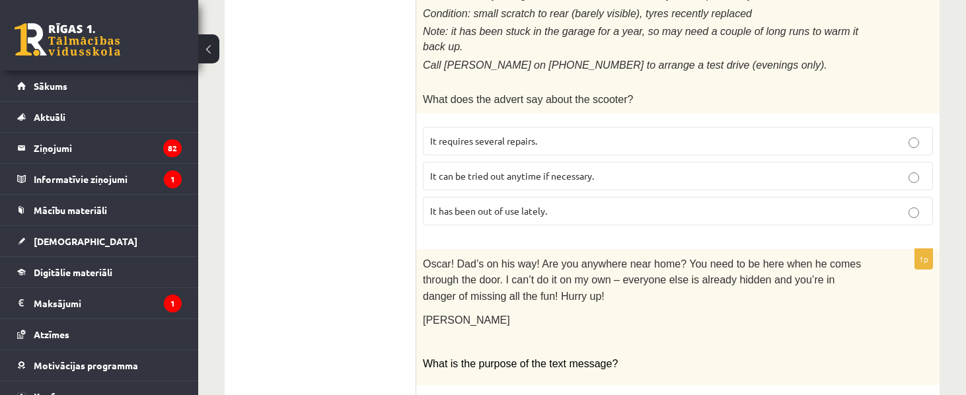
scroll to position [969, 0]
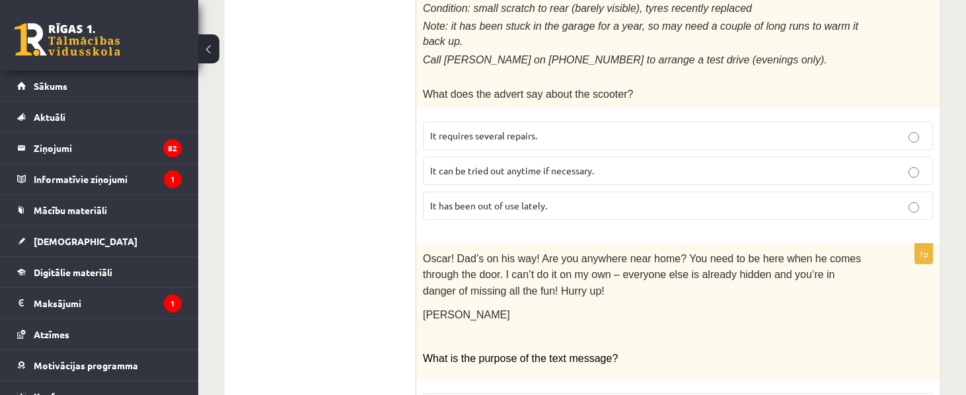
click at [501, 192] on label "It has been out of use lately." at bounding box center [678, 206] width 510 height 28
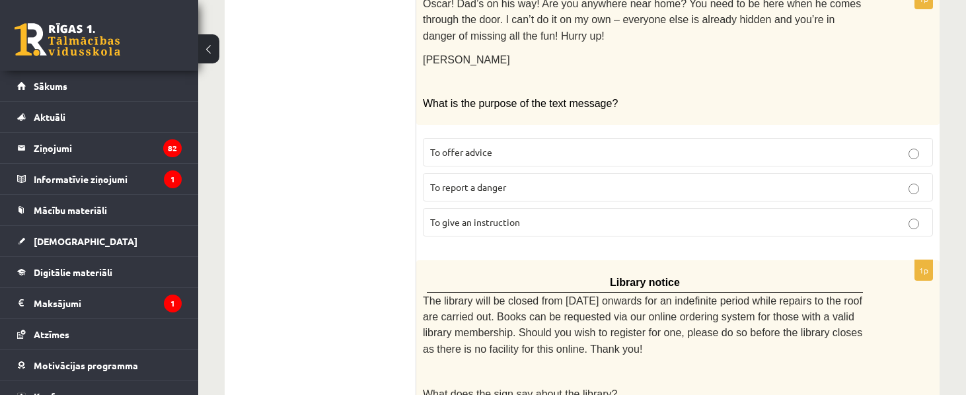
scroll to position [1258, 0]
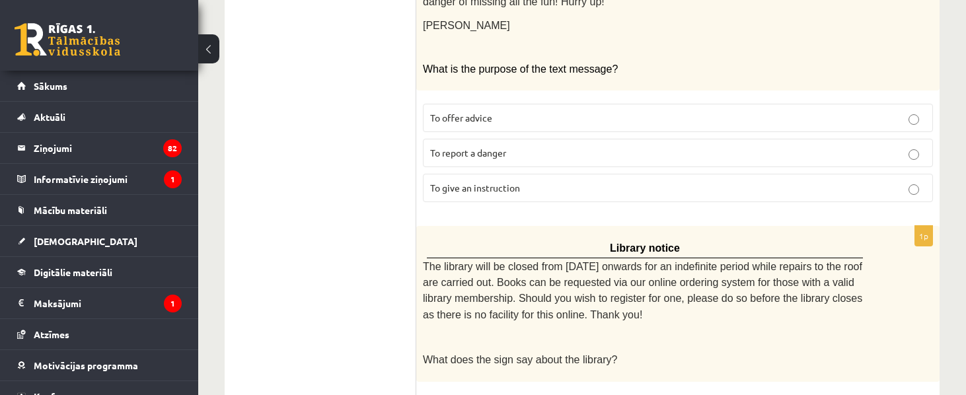
click at [491, 112] on span "To offer advice" at bounding box center [461, 118] width 62 height 12
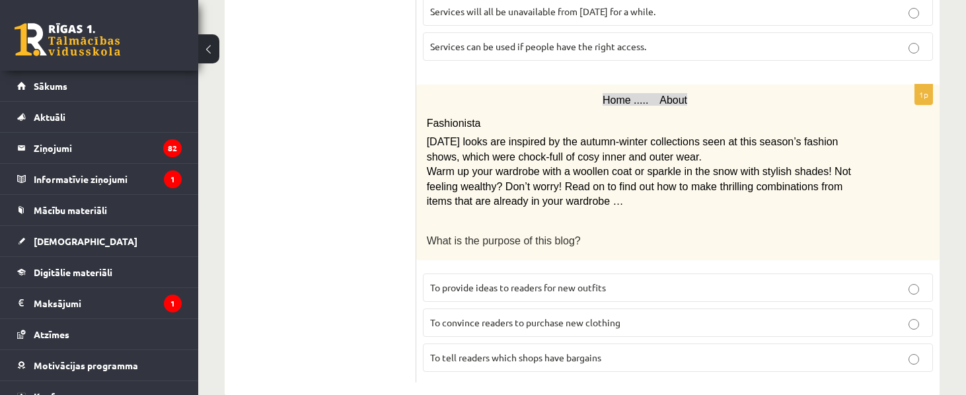
scroll to position [1687, 0]
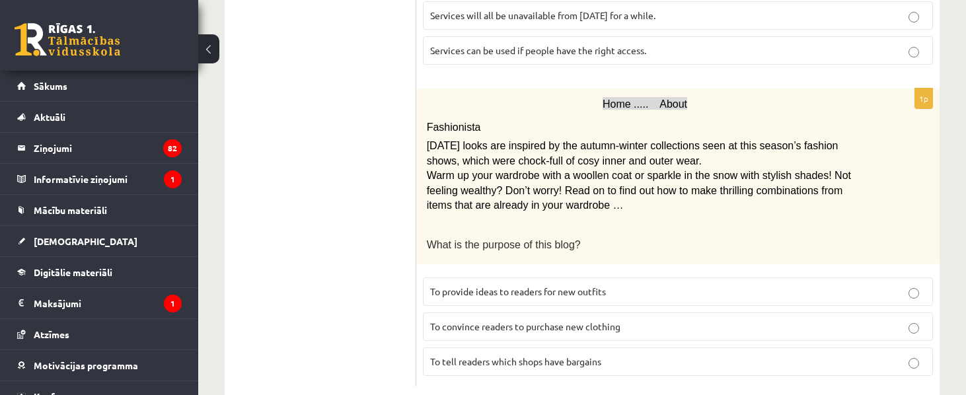
click at [561, 277] on label "To provide ideas to readers for new outfits" at bounding box center [678, 291] width 510 height 28
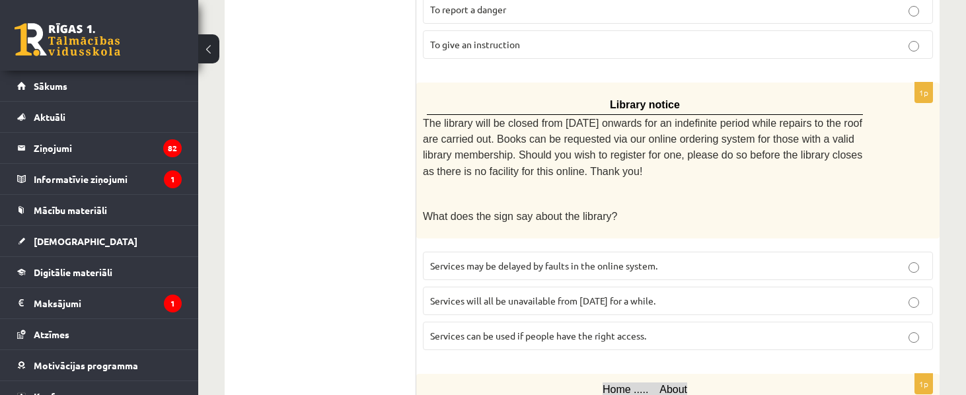
scroll to position [1335, 0]
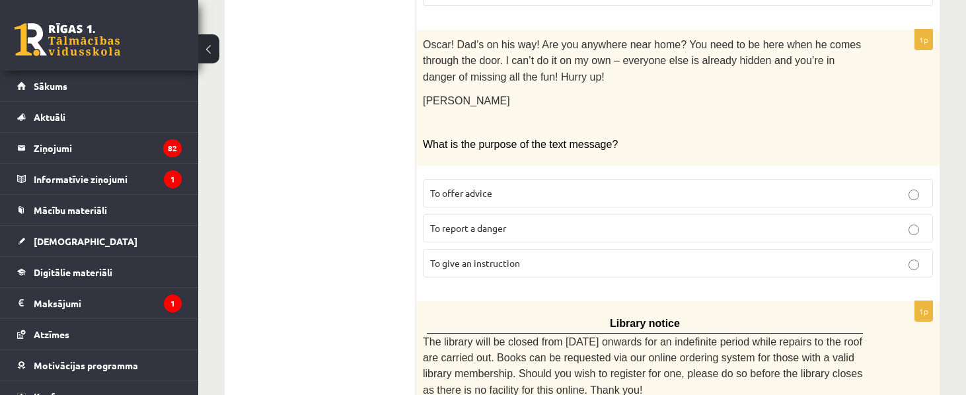
scroll to position [1145, 0]
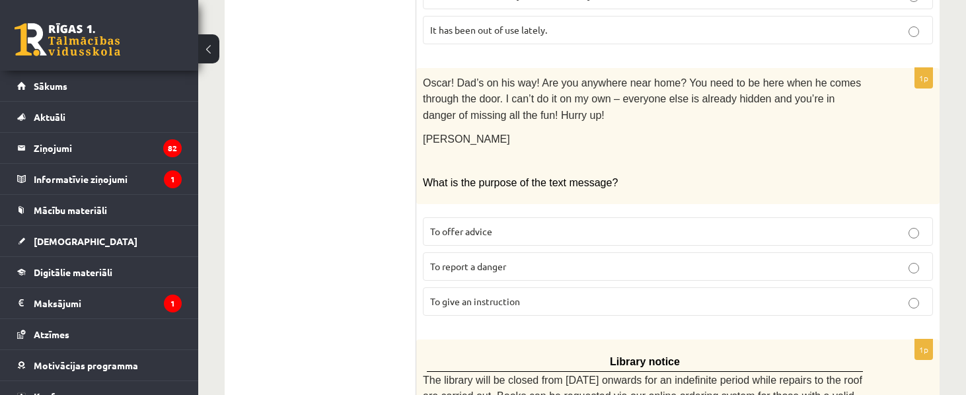
click at [505, 295] on span "To give an instruction" at bounding box center [475, 301] width 90 height 12
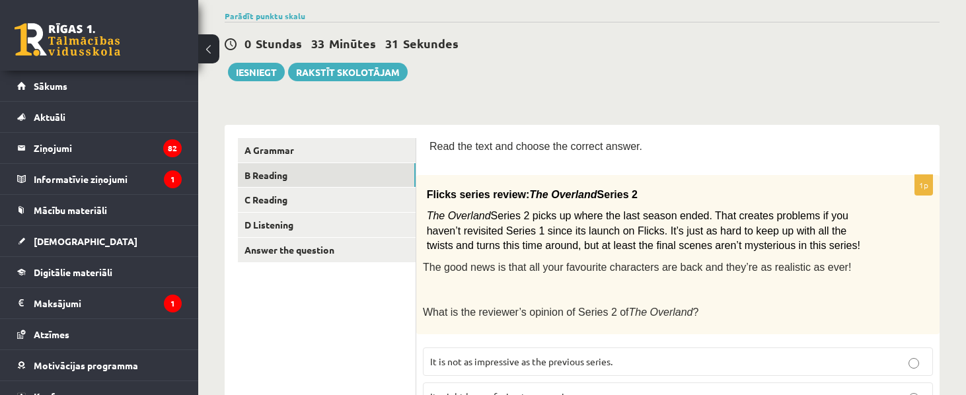
scroll to position [78, 0]
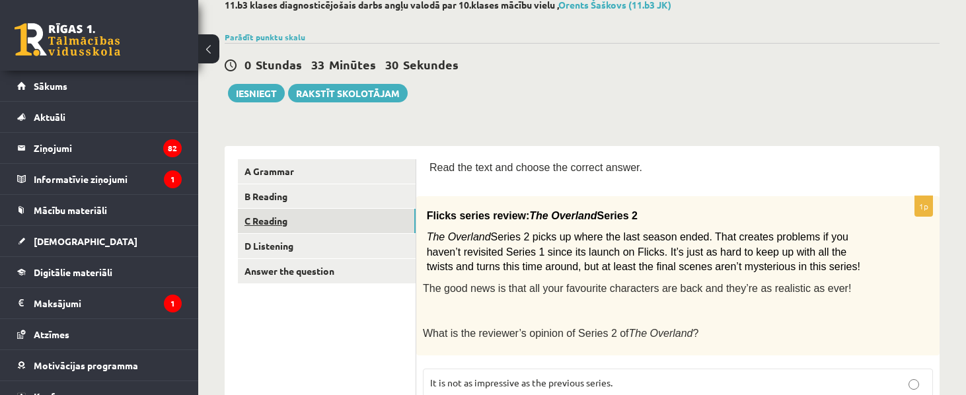
click at [304, 224] on link "C Reading" at bounding box center [327, 221] width 178 height 24
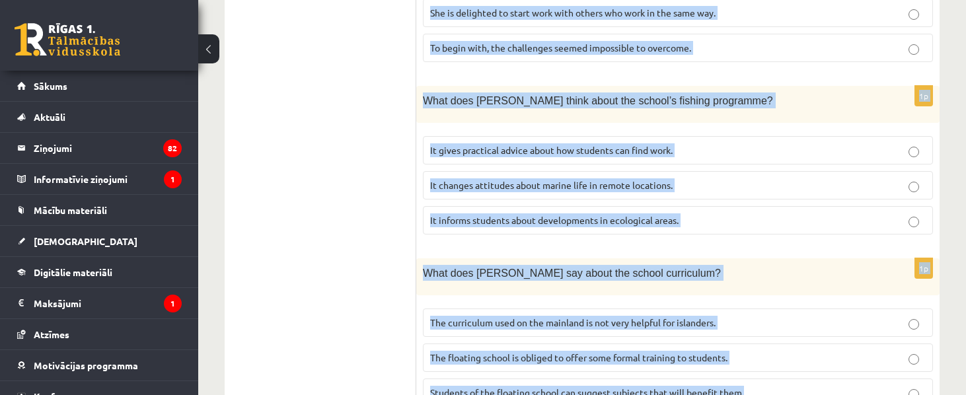
scroll to position [1464, 0]
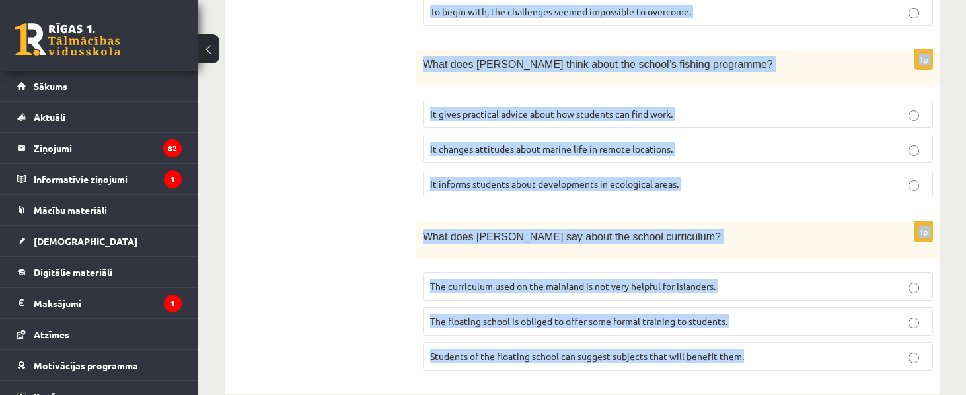
drag, startPoint x: 433, startPoint y: 166, endPoint x: 751, endPoint y: 426, distance: 411.2
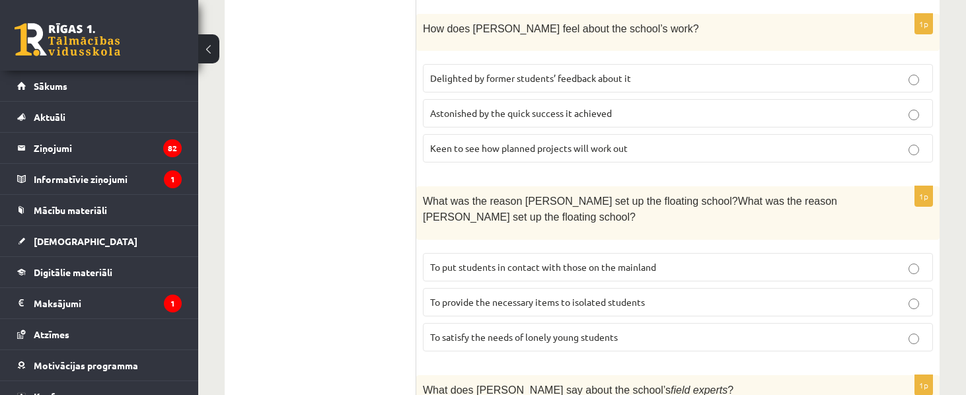
scroll to position [799, 0]
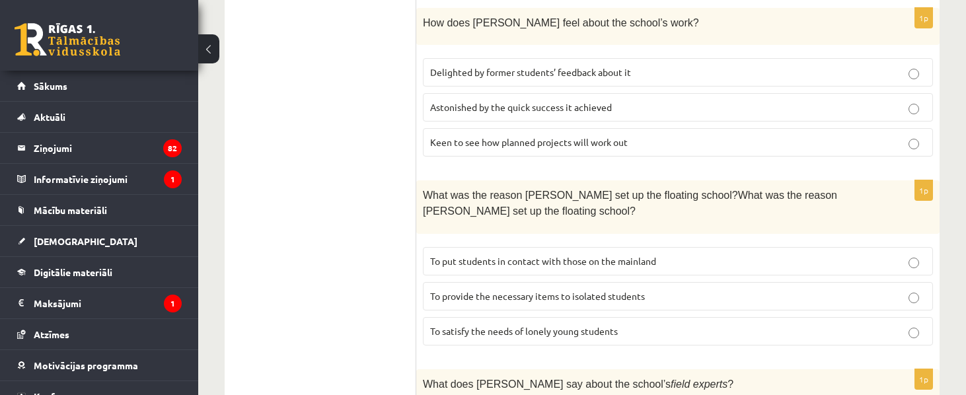
click at [528, 66] on span "Delighted by former students’ feedback about it" at bounding box center [530, 72] width 201 height 12
click at [549, 255] on span "To put students in contact with those on the mainland" at bounding box center [543, 261] width 226 height 12
click at [551, 283] on label "To provide the necessary items to isolated students" at bounding box center [678, 296] width 510 height 28
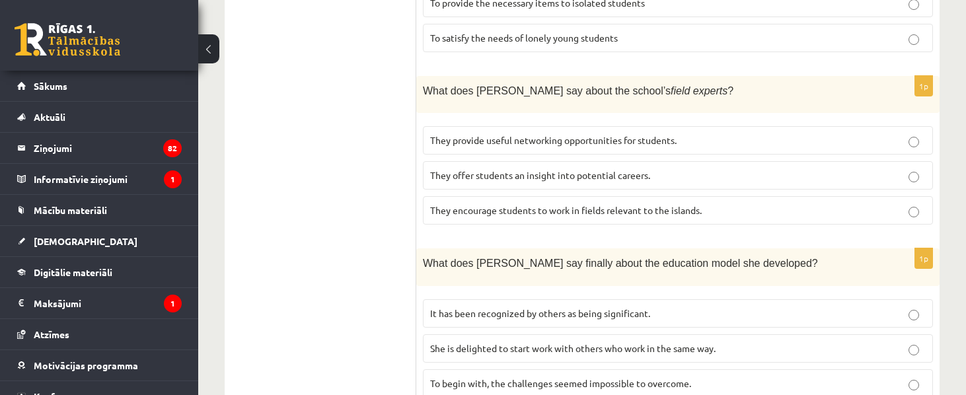
scroll to position [1093, 0]
click at [556, 168] on p "They offer students an insight into potential careers." at bounding box center [677, 175] width 495 height 14
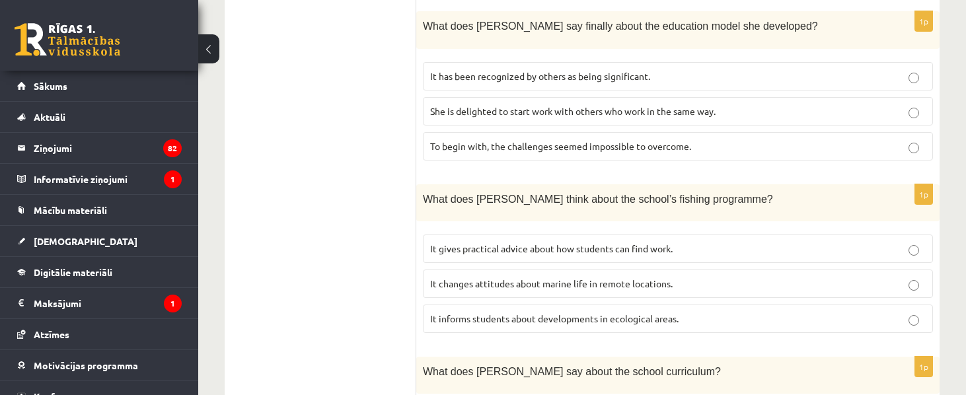
scroll to position [1338, 0]
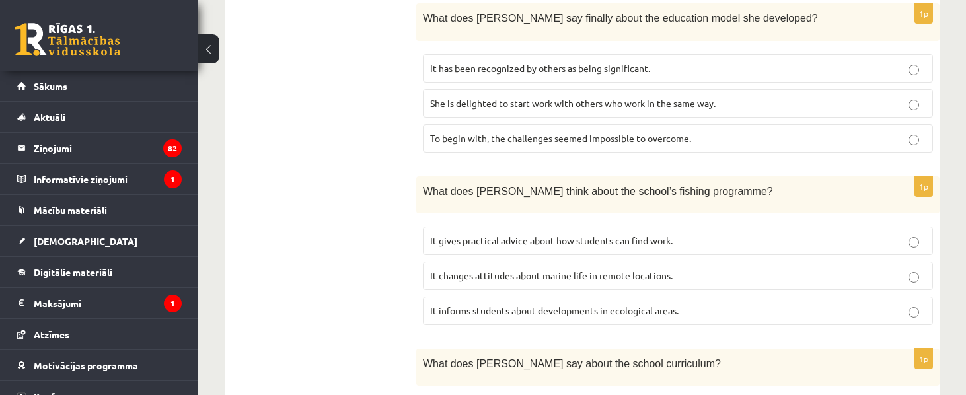
click at [569, 305] on span "It informs students about developments in ecological areas." at bounding box center [554, 311] width 248 height 12
click at [628, 62] on span "It has been recognized by others as being significant." at bounding box center [540, 68] width 220 height 12
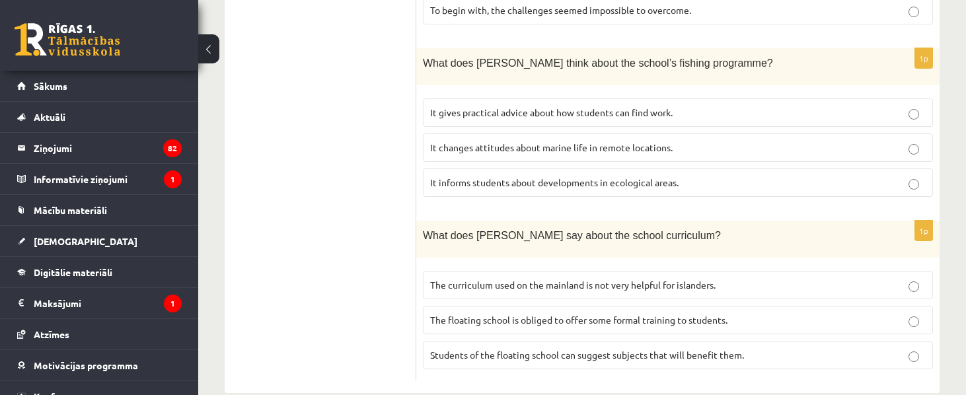
scroll to position [1464, 0]
click at [576, 280] on span "The curriculum used on the mainland is not very helpful for islanders." at bounding box center [572, 286] width 285 height 12
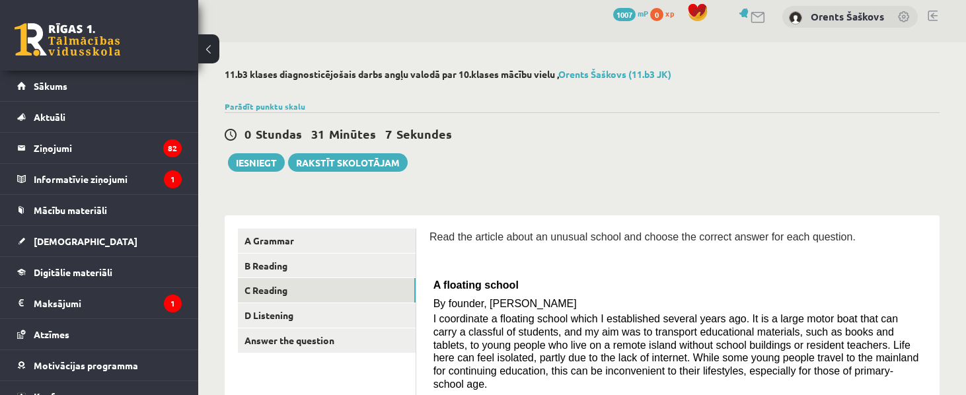
scroll to position [1, 0]
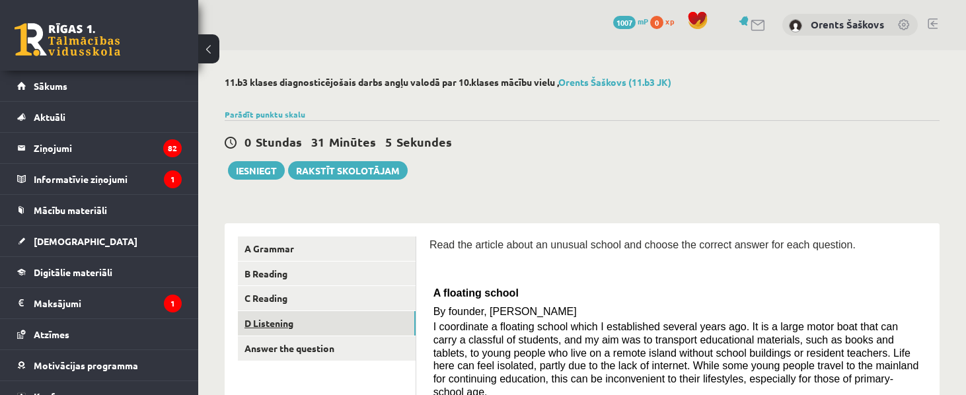
click at [356, 327] on link "D Listening" at bounding box center [327, 323] width 178 height 24
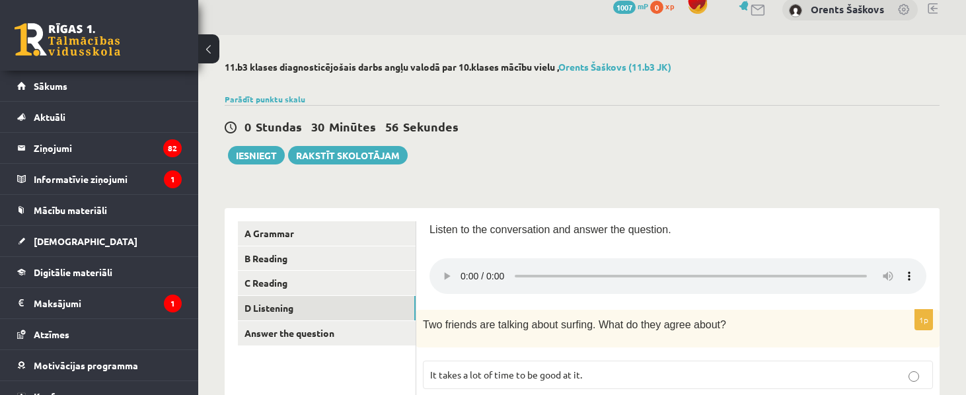
scroll to position [0, 0]
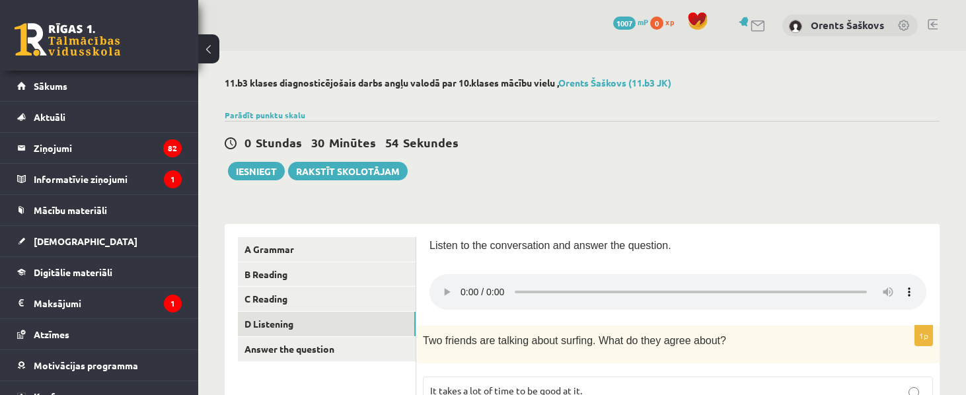
click at [460, 279] on audio at bounding box center [677, 292] width 497 height 36
click at [464, 288] on audio at bounding box center [677, 292] width 497 height 36
click at [459, 286] on audio at bounding box center [677, 292] width 497 height 36
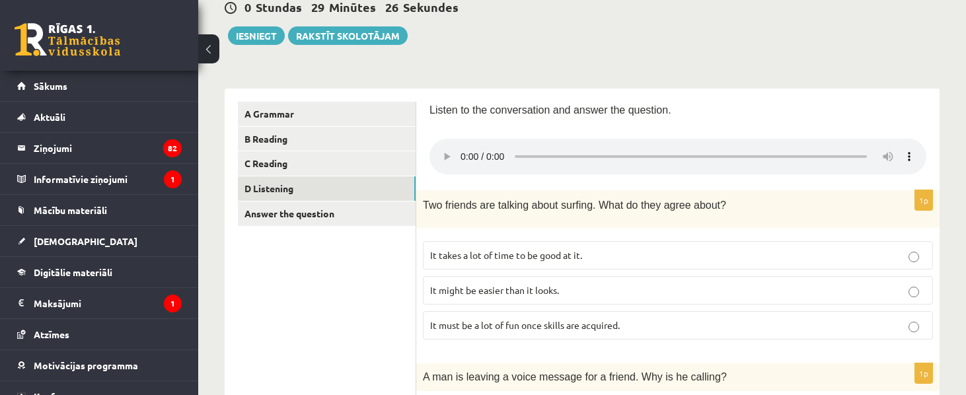
scroll to position [143, 0]
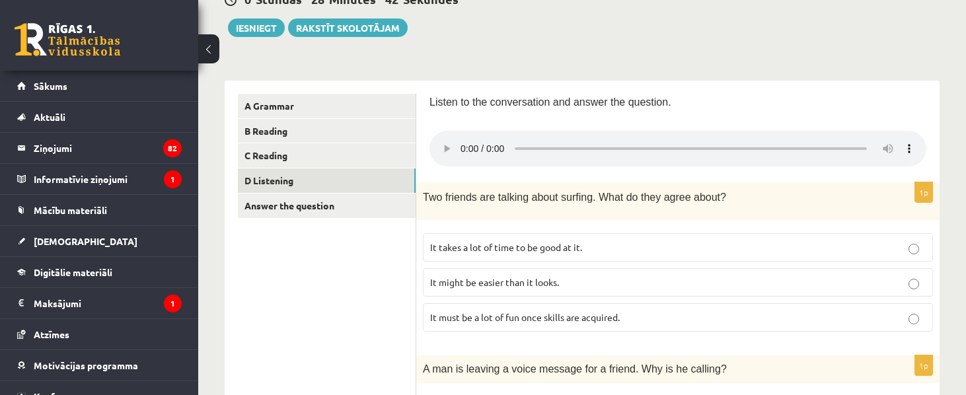
click at [567, 275] on p "It might be easier than it looks." at bounding box center [677, 282] width 495 height 14
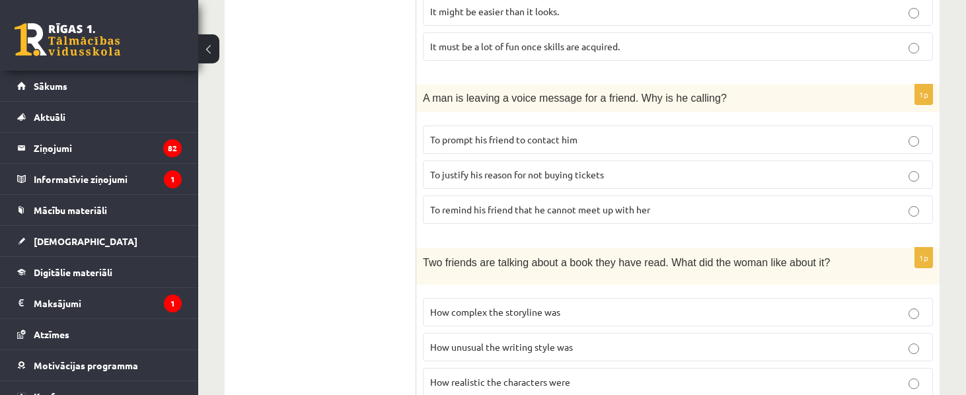
scroll to position [435, 0]
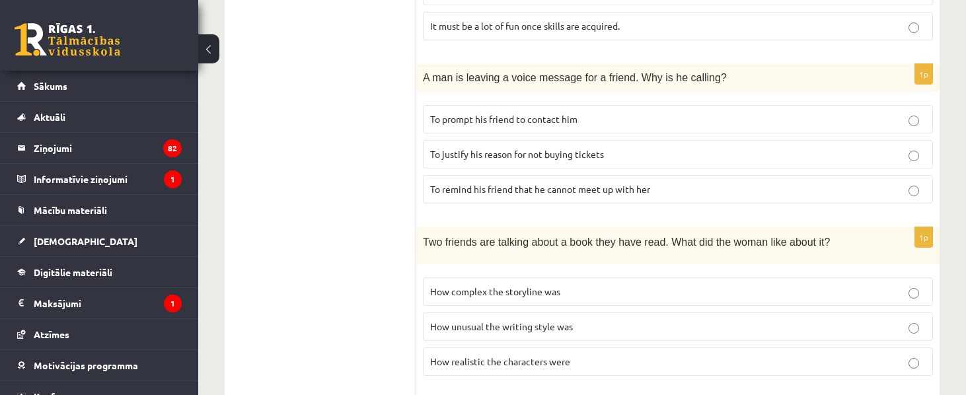
click at [598, 105] on label "To prompt his friend to contact him" at bounding box center [678, 119] width 510 height 28
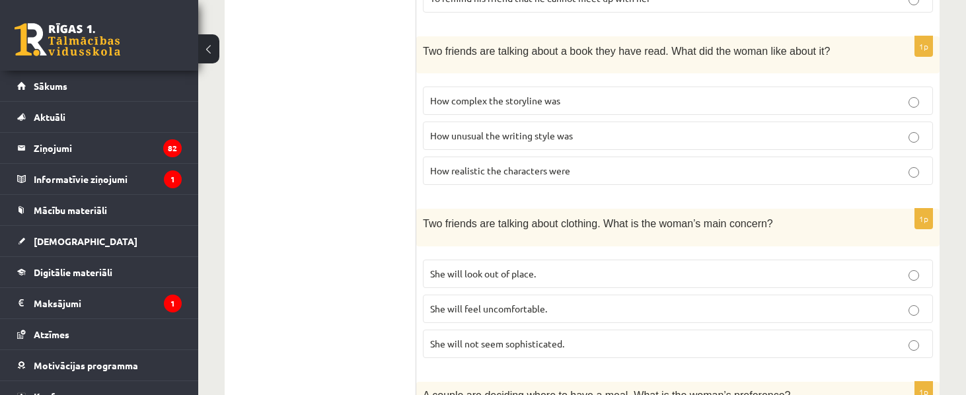
scroll to position [628, 0]
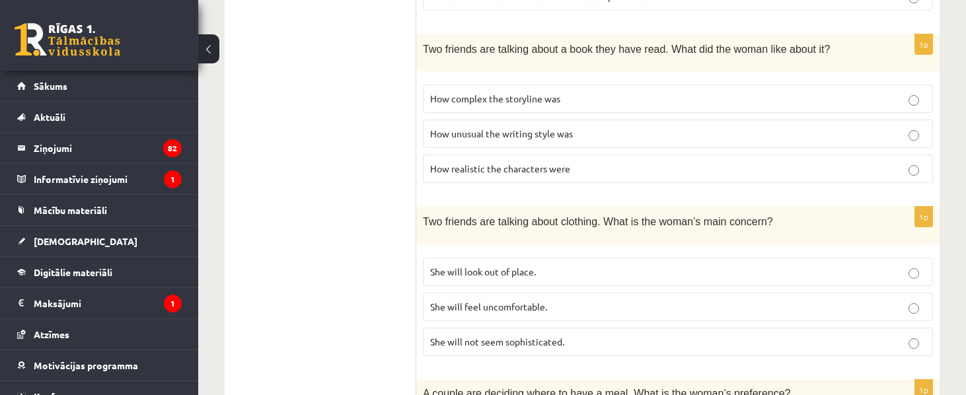
click at [596, 127] on p "How unusual the writing style was" at bounding box center [677, 134] width 495 height 14
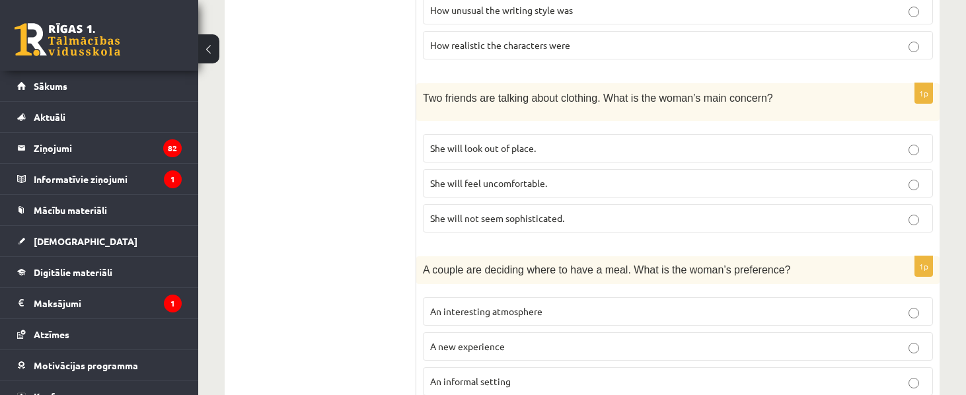
scroll to position [743, 0]
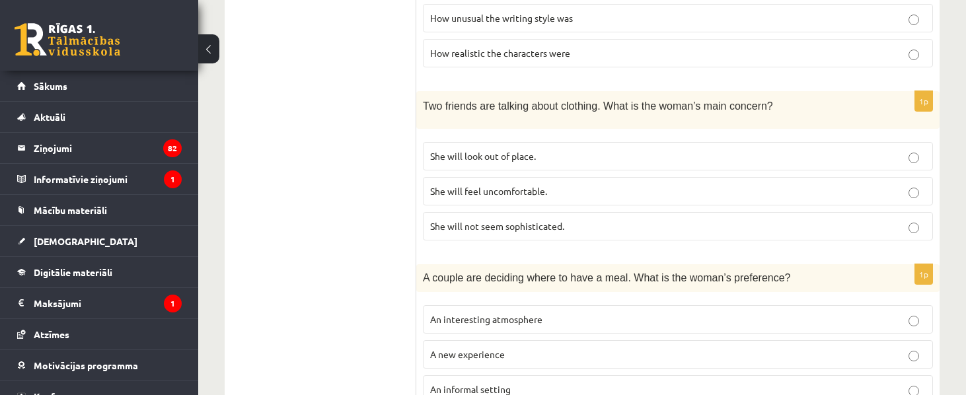
click at [478, 185] on span "She will feel uncomfortable." at bounding box center [488, 191] width 117 height 12
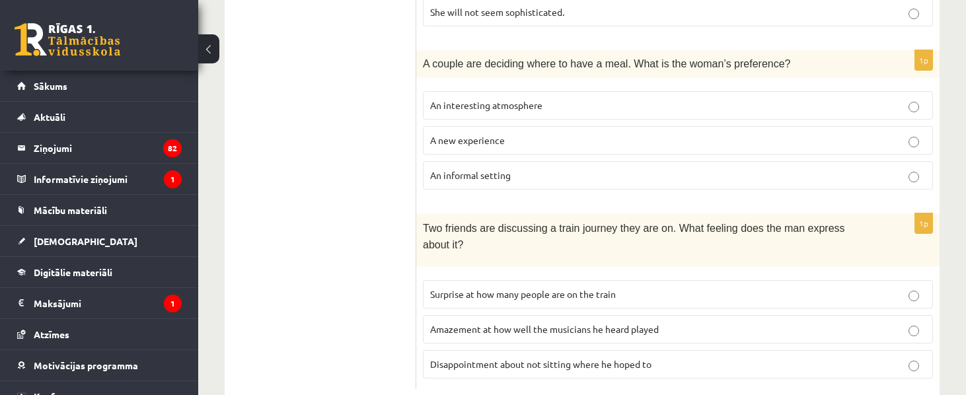
scroll to position [958, 0]
click at [497, 168] on span "An informal setting" at bounding box center [470, 174] width 81 height 12
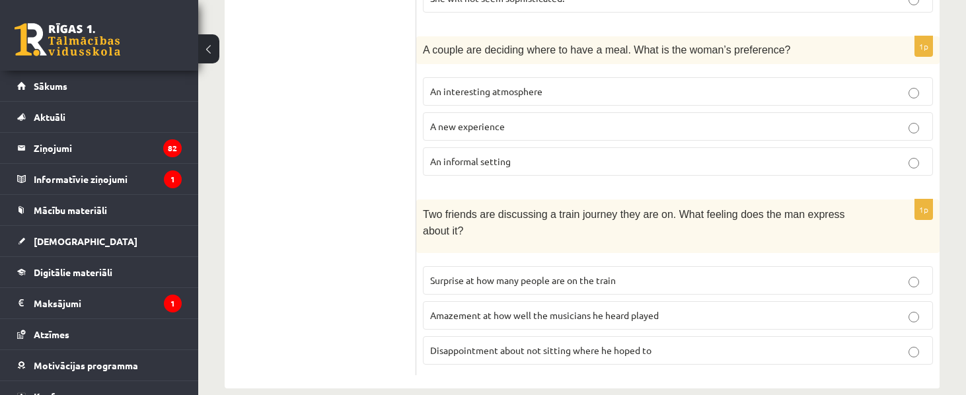
scroll to position [970, 0]
click at [523, 345] on span "Disappointment about not sitting where he hoped to" at bounding box center [540, 351] width 221 height 12
click at [614, 275] on span "Surprise at how many people are on the train" at bounding box center [523, 281] width 186 height 12
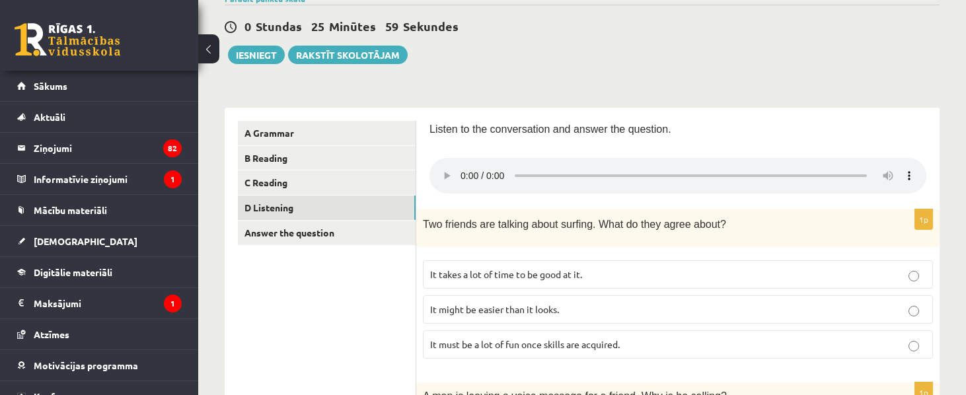
scroll to position [118, 0]
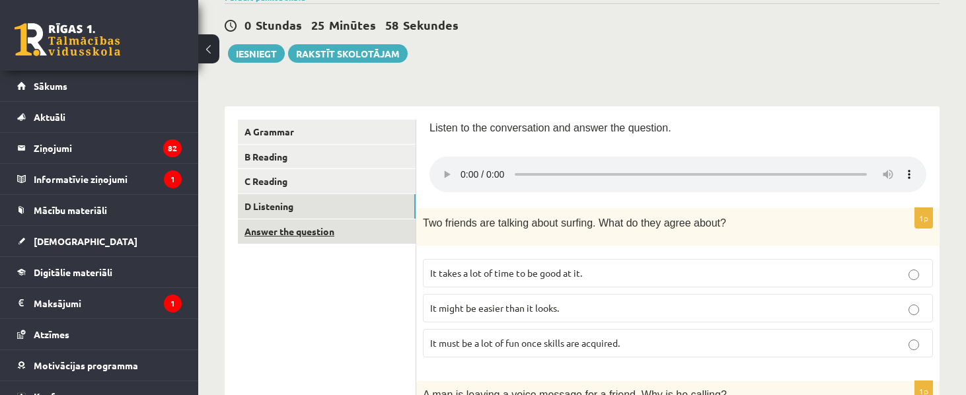
click at [330, 233] on link "Answer the question" at bounding box center [327, 231] width 178 height 24
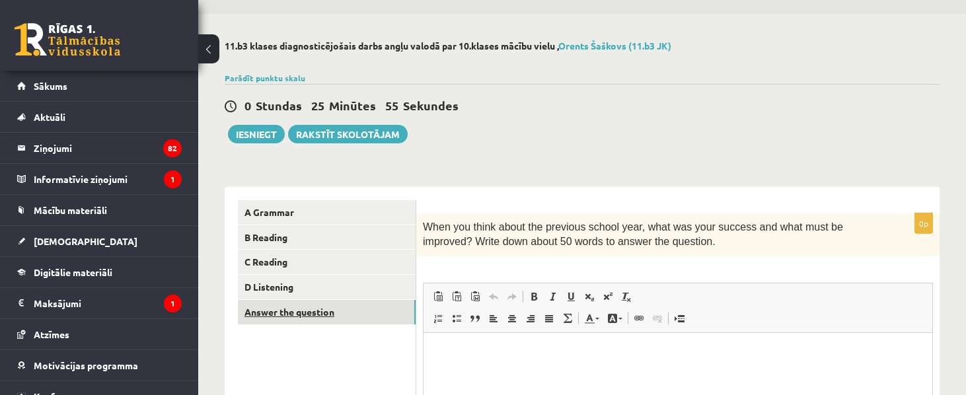
scroll to position [0, 0]
click at [277, 133] on button "Iesniegt" at bounding box center [256, 134] width 57 height 18
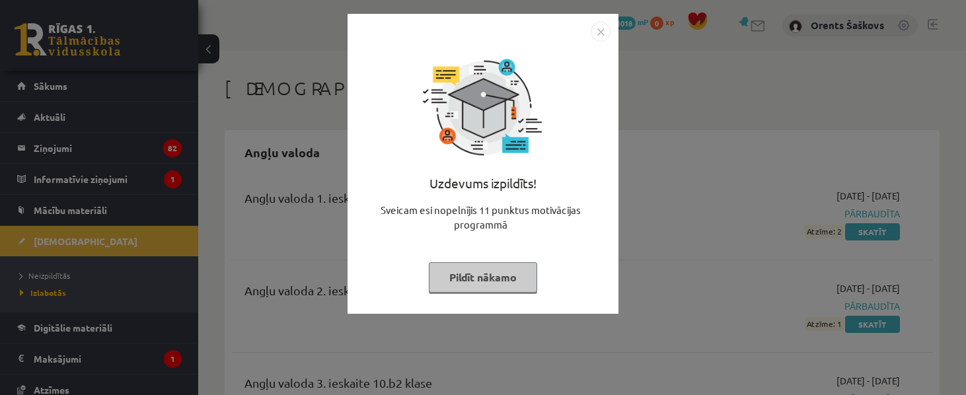
click at [182, 225] on div "Uzdevums izpildīts! Sveicam esi nopelnījis 11 punktus motivācijas programmā Pil…" at bounding box center [483, 197] width 966 height 395
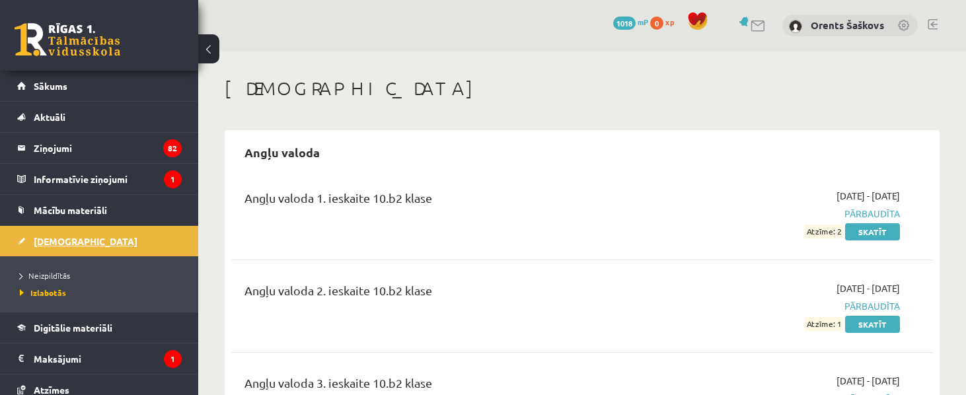
click at [157, 235] on link "[DEMOGRAPHIC_DATA]" at bounding box center [99, 241] width 164 height 30
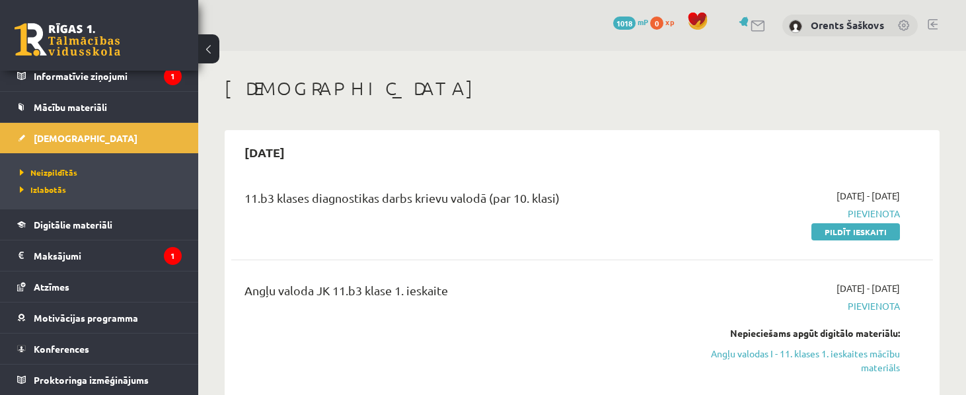
scroll to position [103, 0]
click at [688, 96] on h1 "[DEMOGRAPHIC_DATA]" at bounding box center [582, 88] width 715 height 22
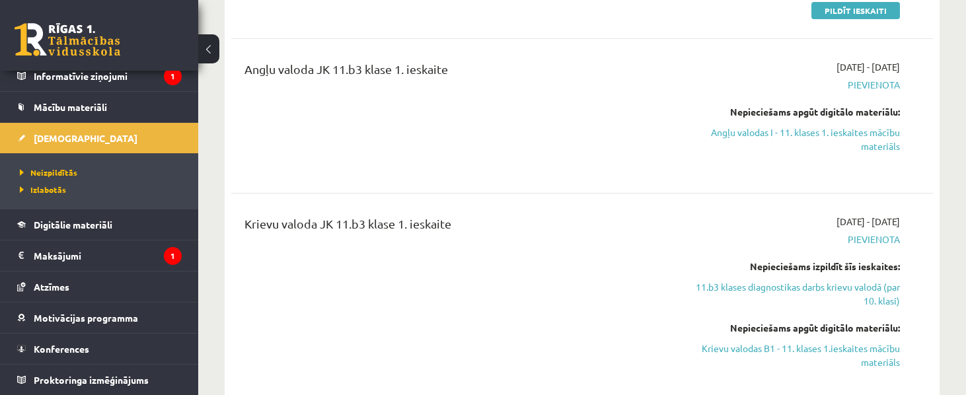
scroll to position [228, 0]
